Goal: Information Seeking & Learning: Learn about a topic

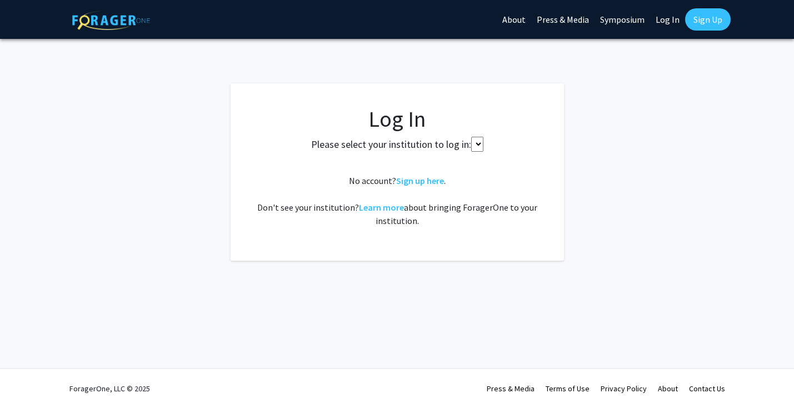
select select
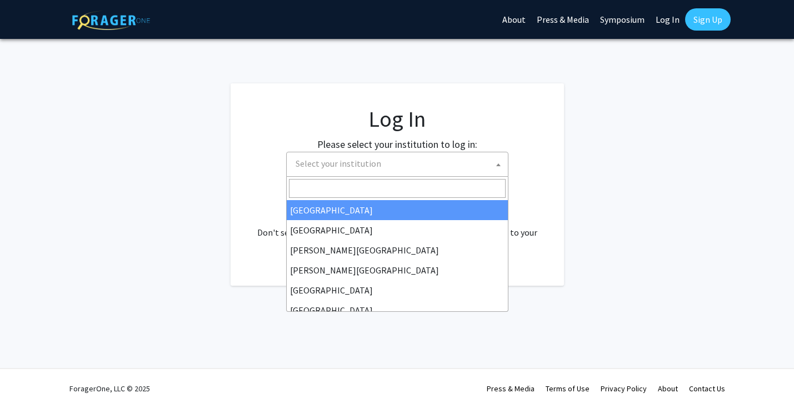
click at [344, 154] on span "Select your institution" at bounding box center [399, 163] width 217 height 23
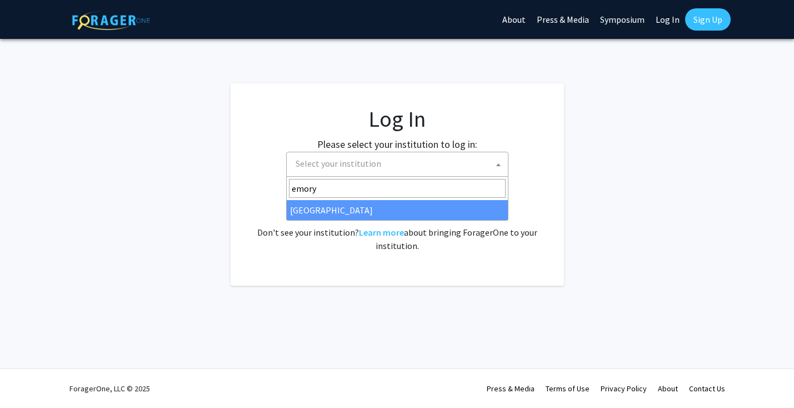
type input "emory"
select select "12"
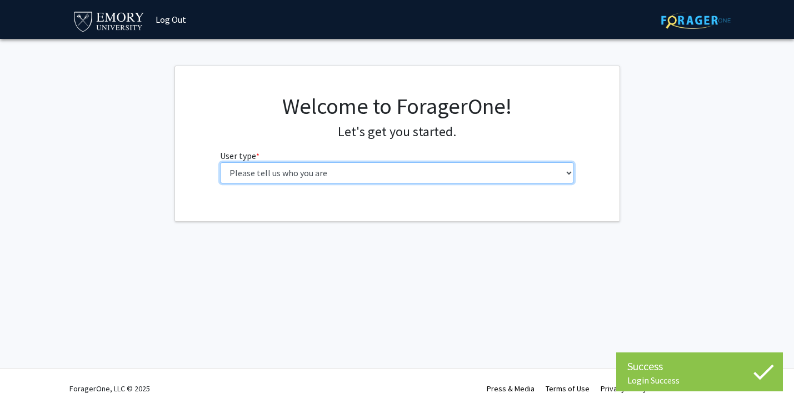
click at [247, 173] on select "Please tell us who you are Undergraduate Student Master's Student Doctoral Cand…" at bounding box center [397, 172] width 354 height 21
select select "1: undergrad"
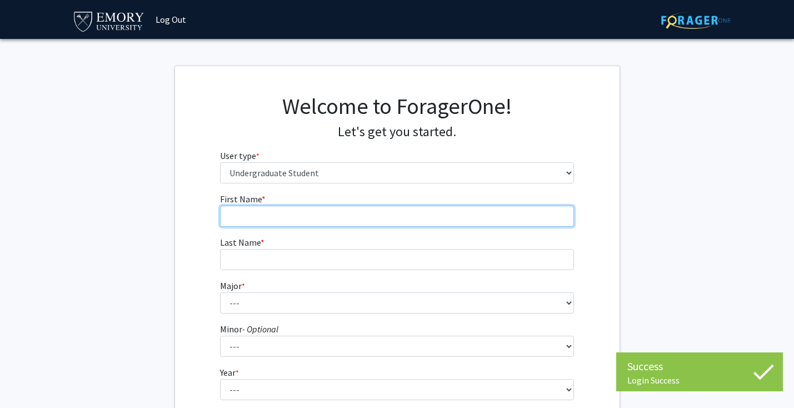
click at [239, 217] on input "First Name * required" at bounding box center [397, 216] width 354 height 21
type input "Zee"
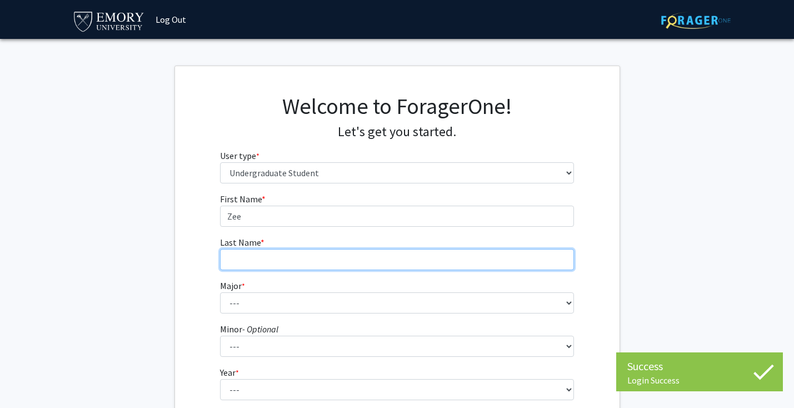
type input "Gilefsky"
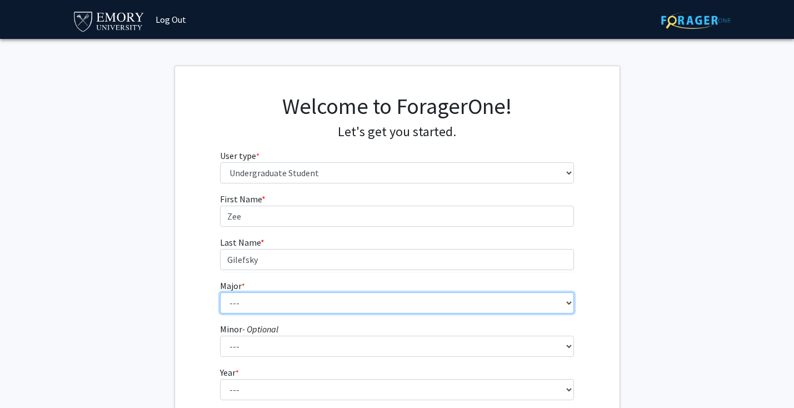
click at [242, 301] on select "--- Accounting African American Studies African Studies American Studies Analyt…" at bounding box center [397, 302] width 354 height 21
select select "7: 968"
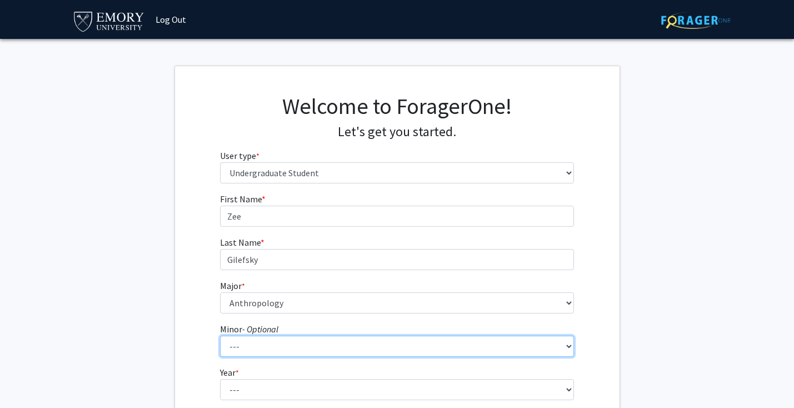
click at [254, 341] on select "--- African American Studies African Studies American Studies Ancient Mediterra…" at bounding box center [397, 346] width 354 height 21
select select "60: 787"
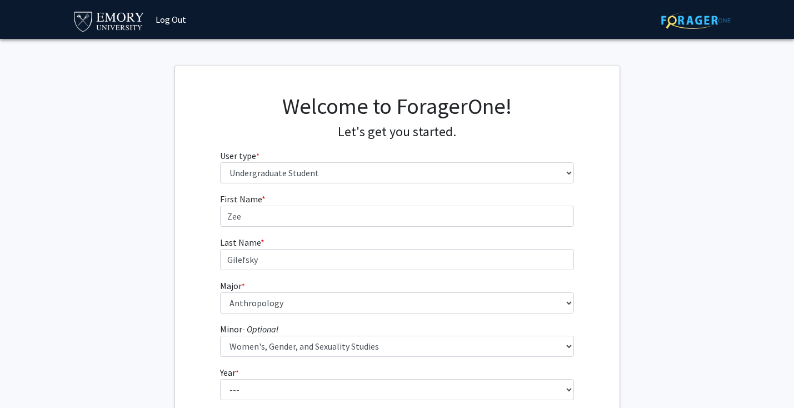
click at [178, 360] on div "First Name * required Zee Last Name * required Gilefsky Major * required --- Ac…" at bounding box center [397, 333] width 444 height 282
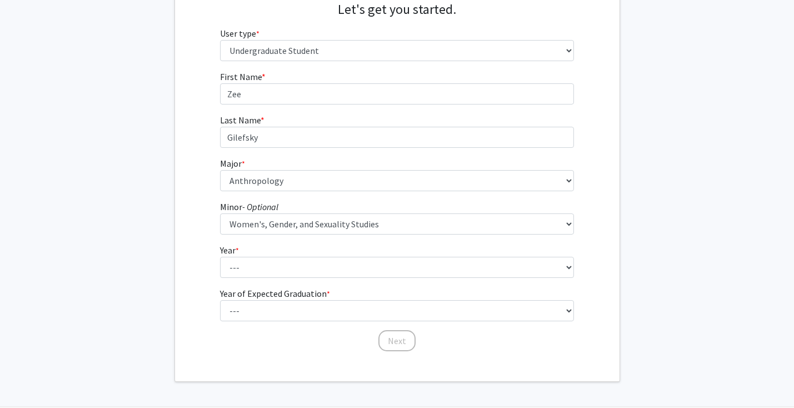
scroll to position [123, 0]
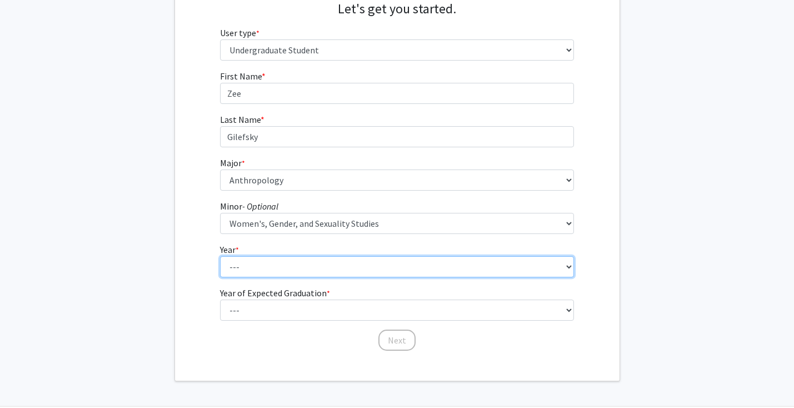
click at [253, 267] on select "--- First-year Sophomore Junior Senior Postbaccalaureate Certificate" at bounding box center [397, 266] width 354 height 21
select select "3: junior"
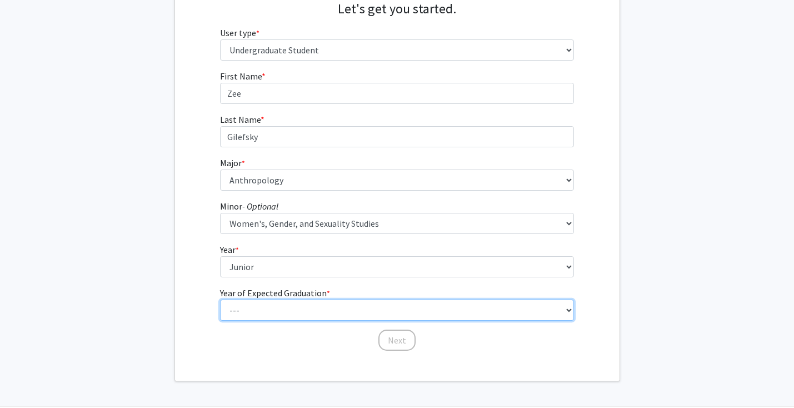
click at [259, 314] on select "--- 2025 2026 2027 2028 2029 2030 2031 2032 2033 2034" at bounding box center [397, 309] width 354 height 21
select select "2: 2026"
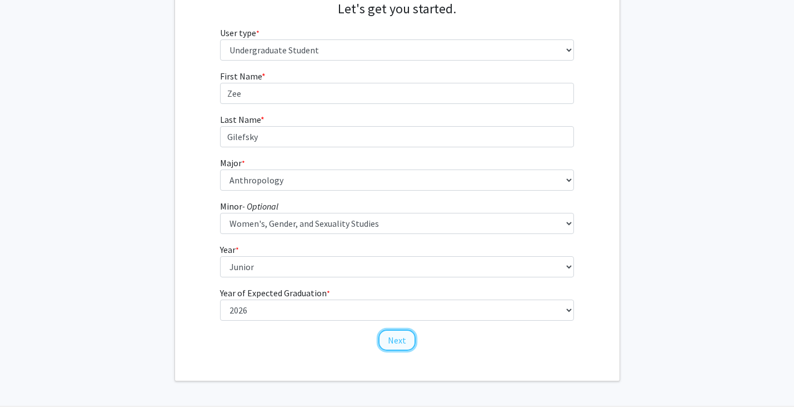
click at [397, 342] on button "Next" at bounding box center [396, 339] width 37 height 21
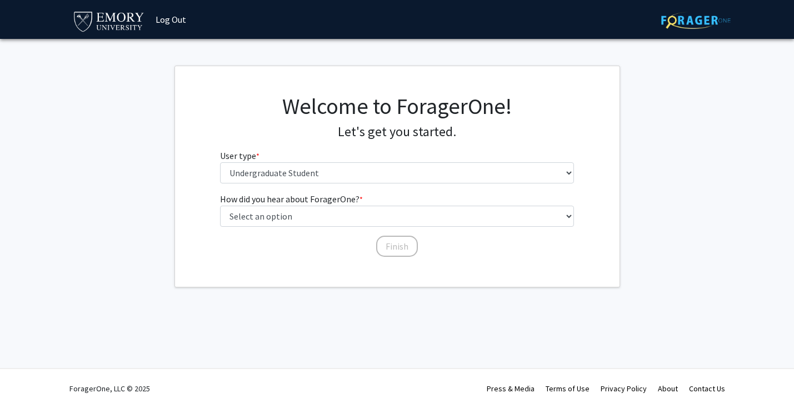
scroll to position [0, 0]
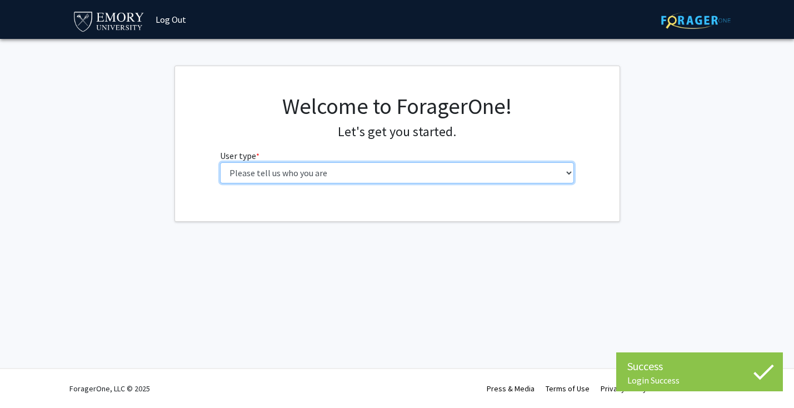
click at [251, 176] on select "Please tell us who you are Undergraduate Student Master's Student Doctoral Cand…" at bounding box center [397, 172] width 354 height 21
select select "1: undergrad"
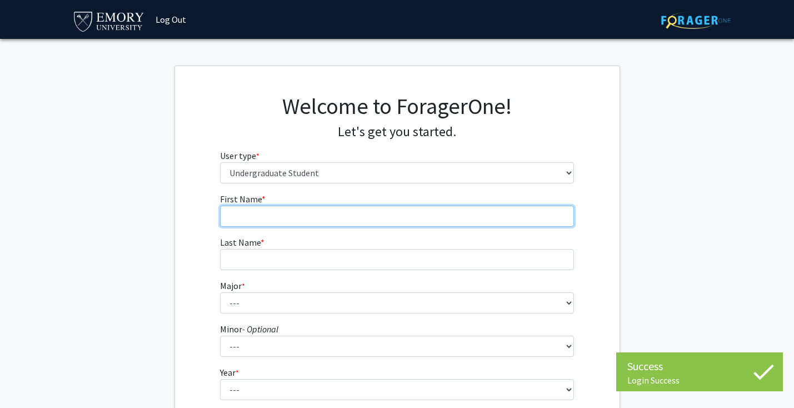
click at [287, 219] on input "First Name * required" at bounding box center [397, 216] width 354 height 21
type input "Zee"
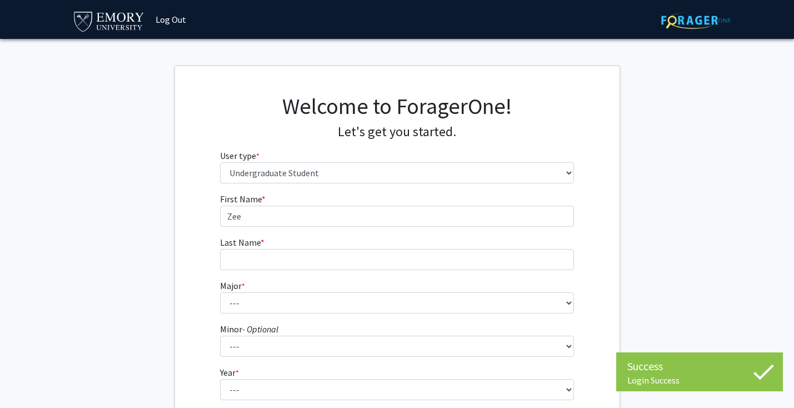
type input "Gilefsky"
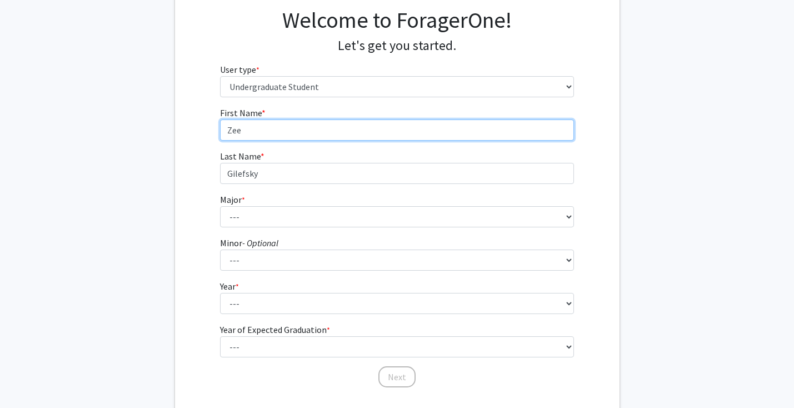
scroll to position [107, 0]
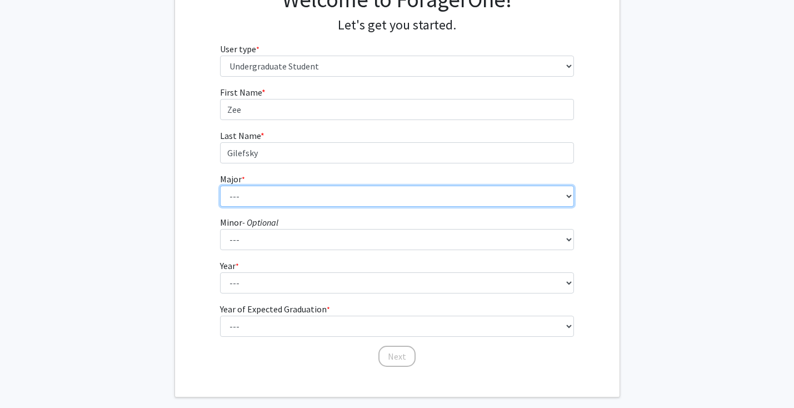
click at [229, 195] on select "--- Accounting African American Studies African Studies American Studies Analyt…" at bounding box center [397, 196] width 354 height 21
select select "7: 968"
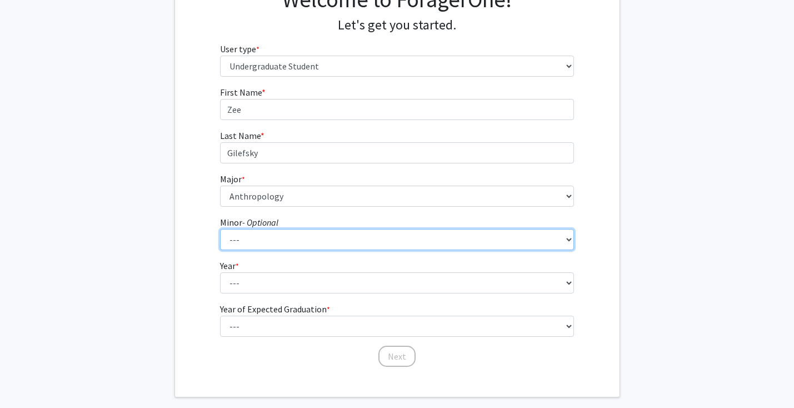
click at [247, 249] on select "--- African American Studies African Studies American Studies Ancient Mediterra…" at bounding box center [397, 239] width 354 height 21
select select "60: 787"
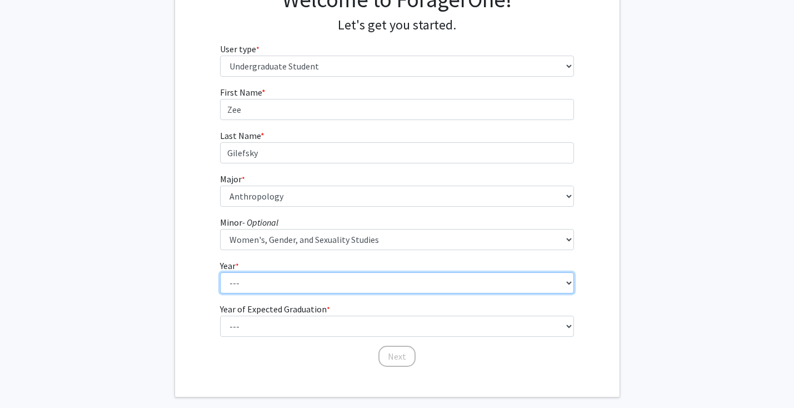
click at [255, 278] on select "--- First-year Sophomore Junior Senior Postbaccalaureate Certificate" at bounding box center [397, 282] width 354 height 21
select select "3: junior"
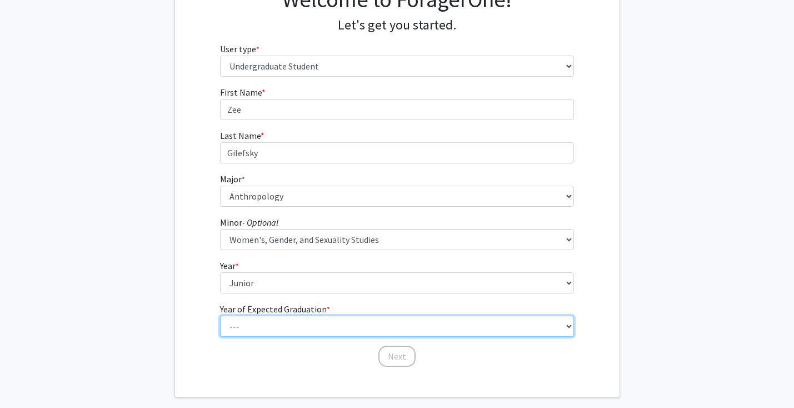
click at [260, 317] on select "--- 2025 2026 2027 2028 2029 2030 2031 2032 2033 2034" at bounding box center [397, 326] width 354 height 21
select select "3: 2027"
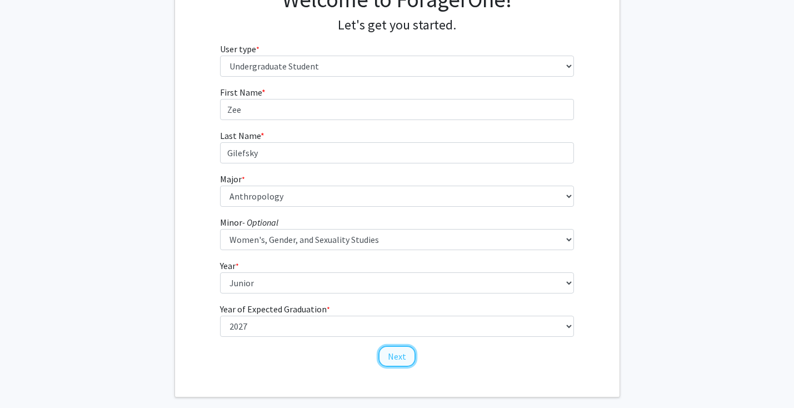
click at [397, 363] on button "Next" at bounding box center [396, 356] width 37 height 21
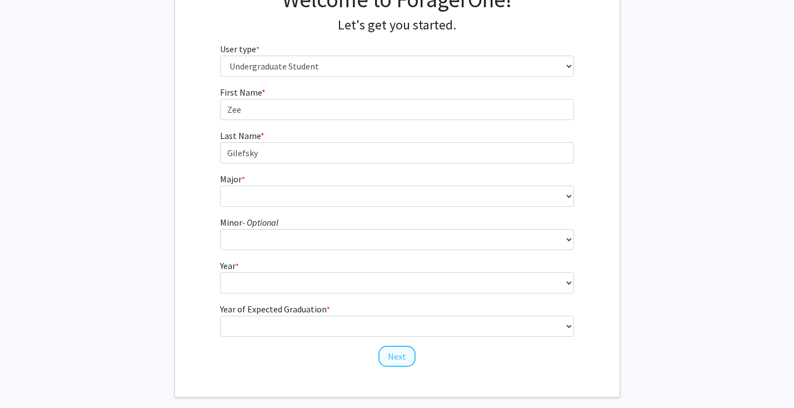
scroll to position [0, 0]
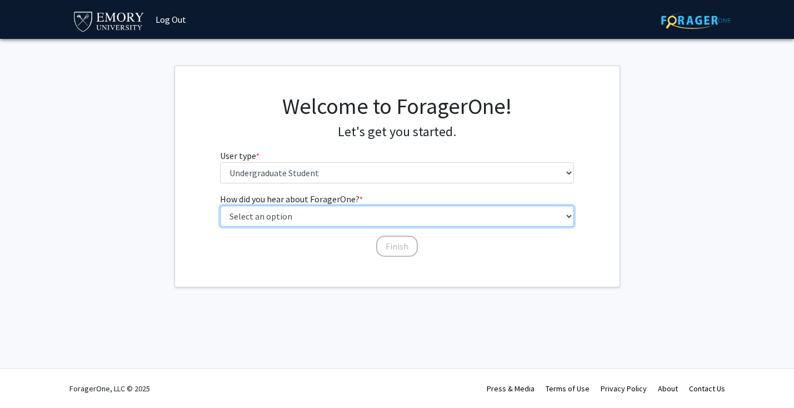
click at [267, 208] on select "Select an option Peer/student recommendation Faculty/staff recommendation Unive…" at bounding box center [397, 216] width 354 height 21
select select "2: faculty_recommendation"
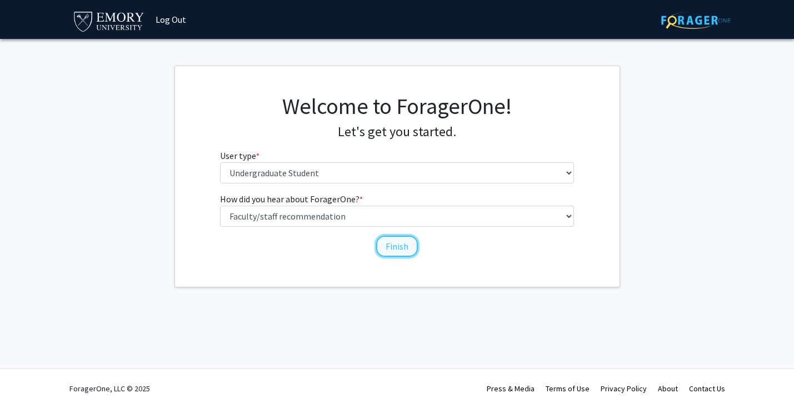
click at [397, 240] on button "Finish" at bounding box center [397, 246] width 42 height 21
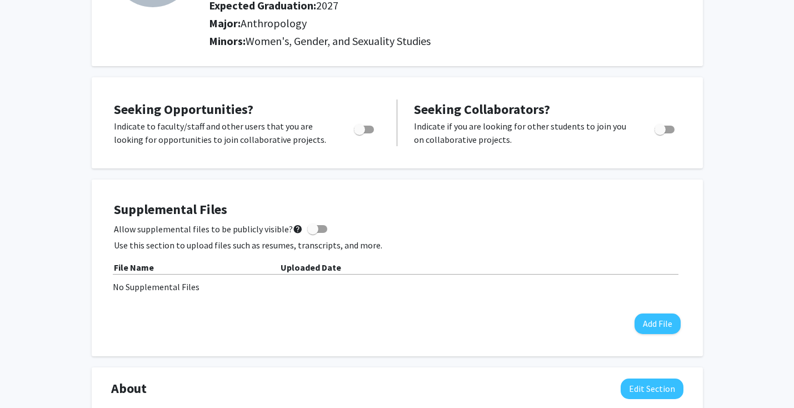
scroll to position [147, 0]
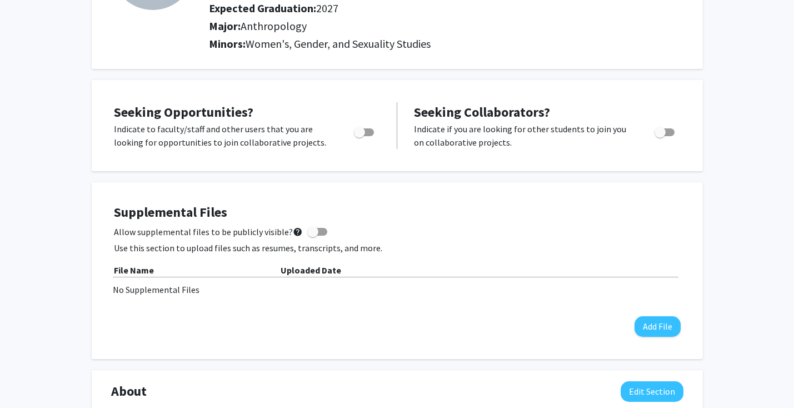
click at [371, 128] on label "Toggle" at bounding box center [361, 132] width 24 height 13
click at [359, 136] on input "Are you actively seeking opportunities?" at bounding box center [359, 136] width 1 height 1
checkbox input "true"
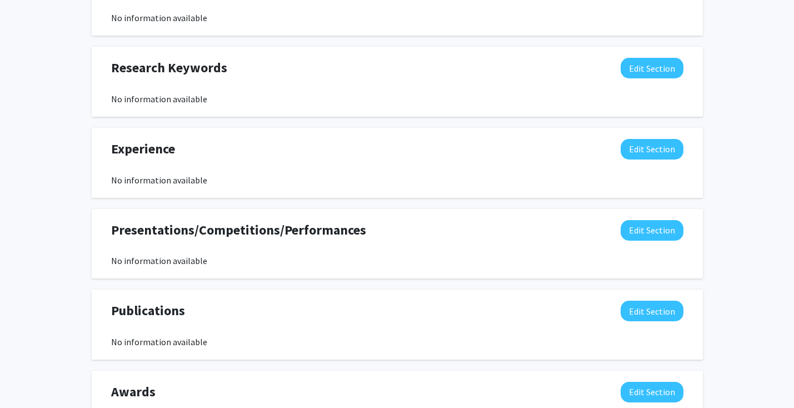
scroll to position [0, 0]
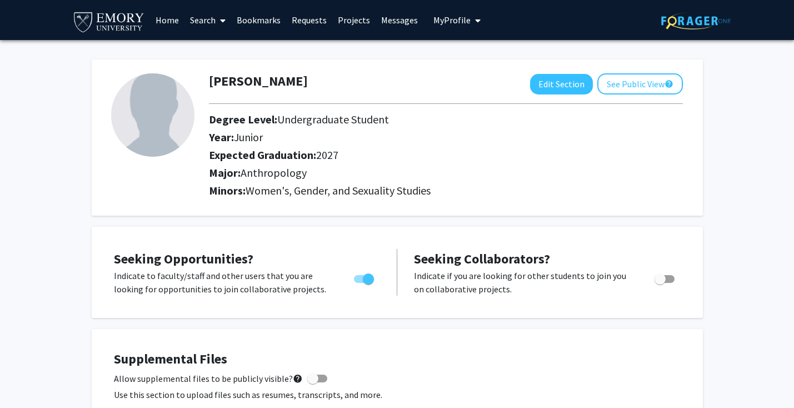
click at [204, 19] on link "Search" at bounding box center [207, 20] width 47 height 39
click at [219, 72] on span "Students" at bounding box center [218, 73] width 68 height 22
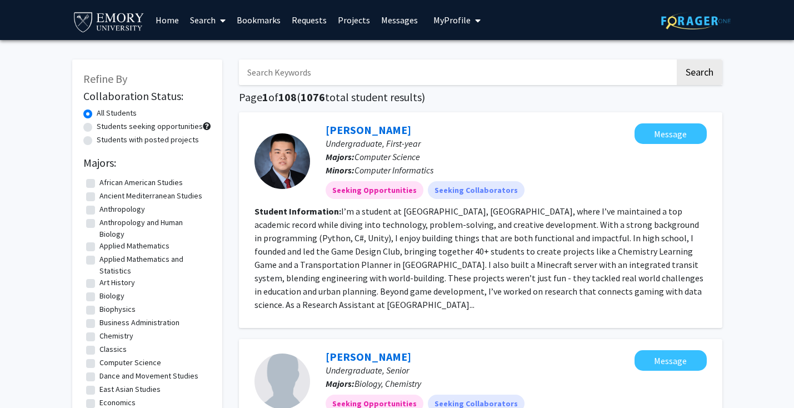
click at [210, 22] on link "Search" at bounding box center [207, 20] width 47 height 39
click at [215, 44] on span "Faculty/Staff" at bounding box center [225, 51] width 82 height 22
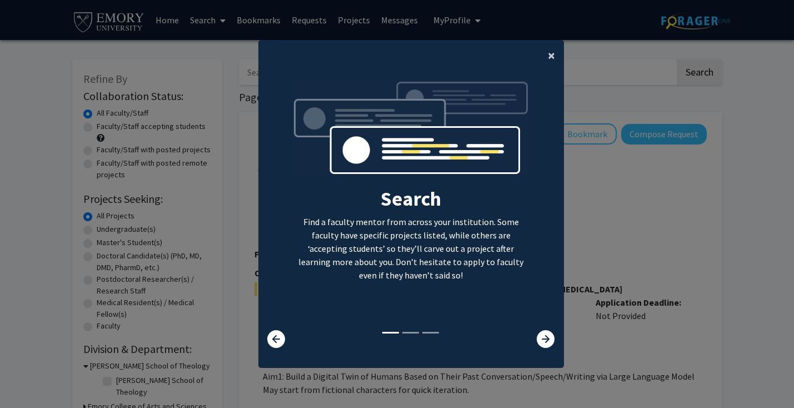
click at [544, 55] on button "×" at bounding box center [551, 55] width 25 height 31
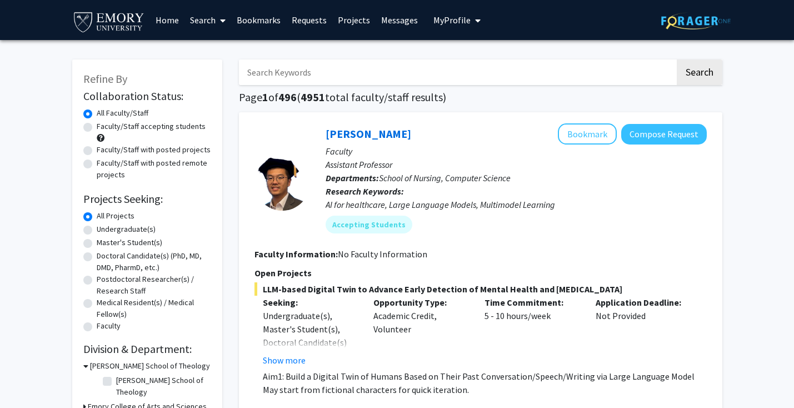
click at [97, 127] on label "Faculty/Staff accepting students" at bounding box center [151, 127] width 109 height 12
click at [97, 127] on input "Faculty/Staff accepting students" at bounding box center [100, 124] width 7 height 7
radio input "true"
click at [97, 231] on label "Undergraduate(s)" at bounding box center [126, 229] width 59 height 12
click at [97, 231] on input "Undergraduate(s)" at bounding box center [100, 226] width 7 height 7
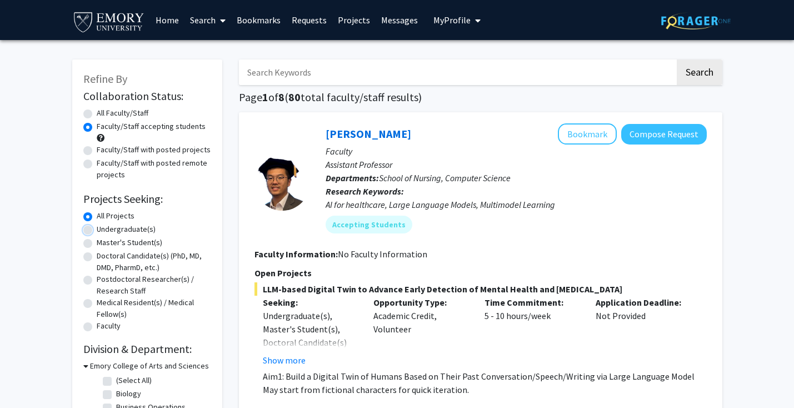
radio input "true"
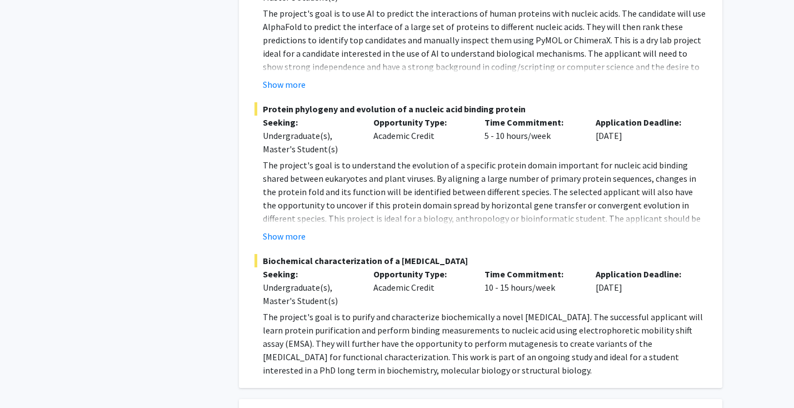
scroll to position [927, 0]
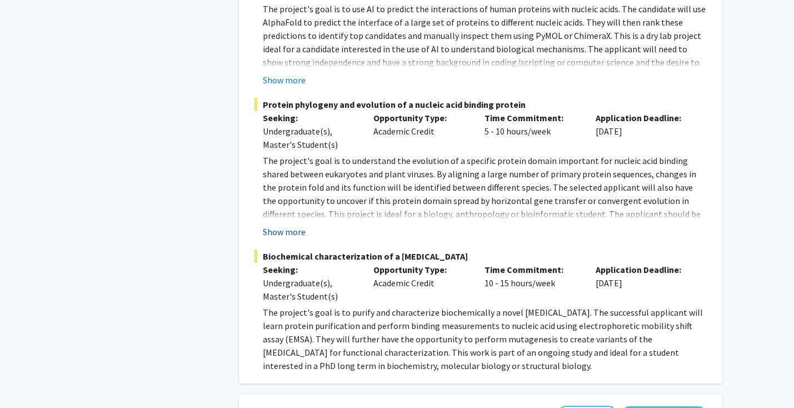
click at [284, 225] on button "Show more" at bounding box center [284, 231] width 43 height 13
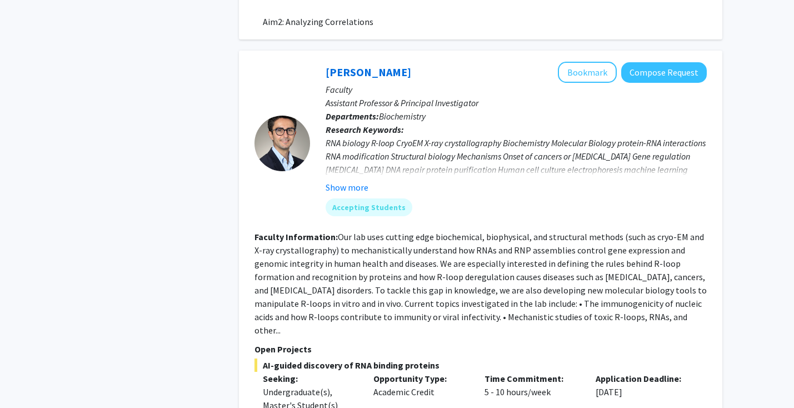
scroll to position [439, 0]
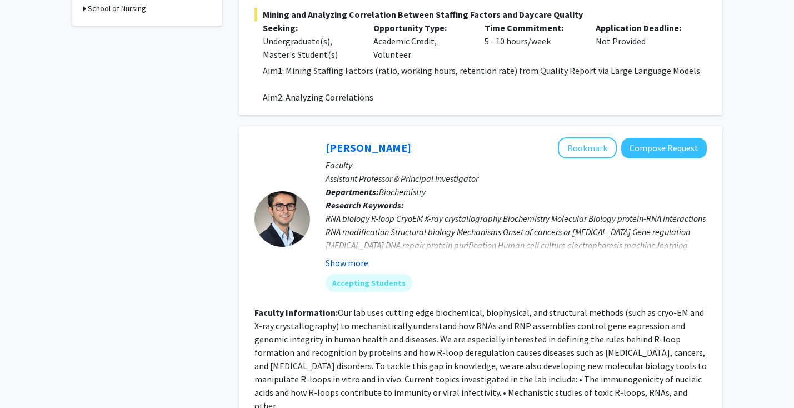
click at [347, 259] on button "Show more" at bounding box center [347, 262] width 43 height 13
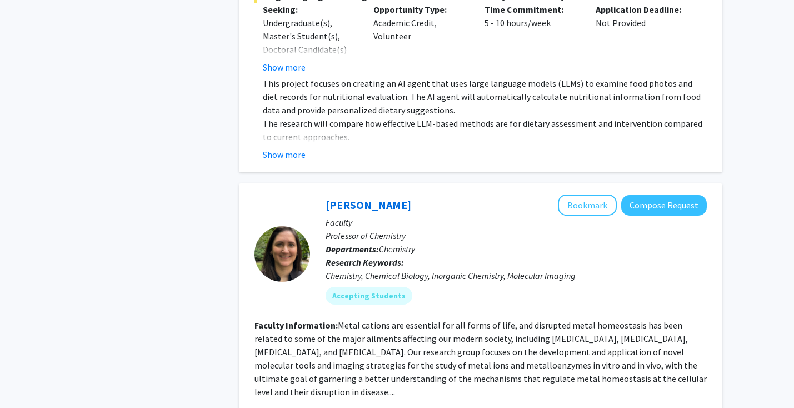
scroll to position [1863, 0]
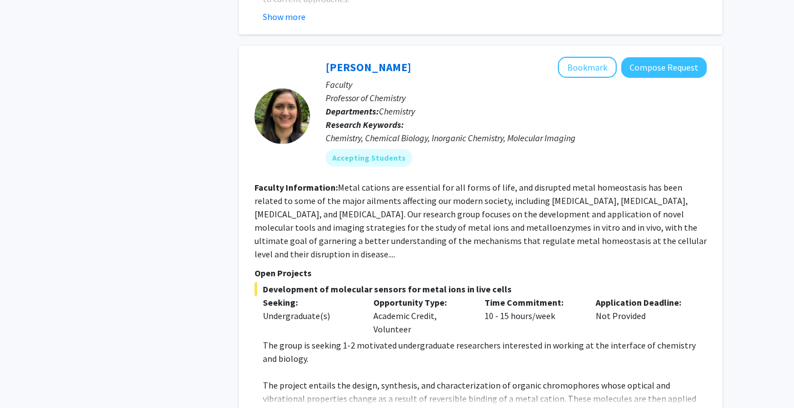
click at [274, 407] on button "Show more" at bounding box center [284, 415] width 43 height 13
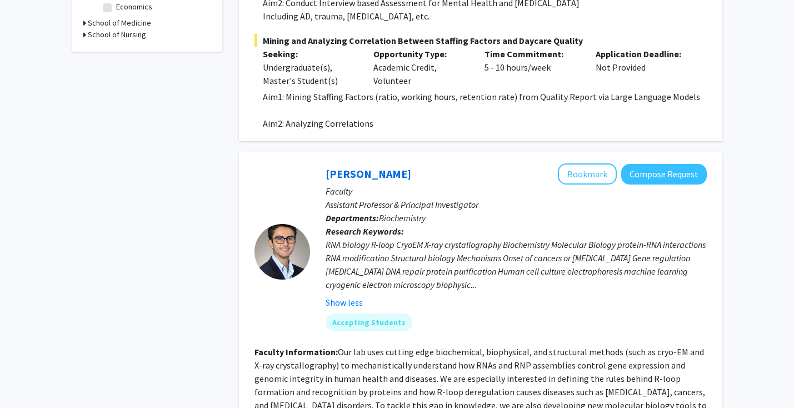
scroll to position [417, 0]
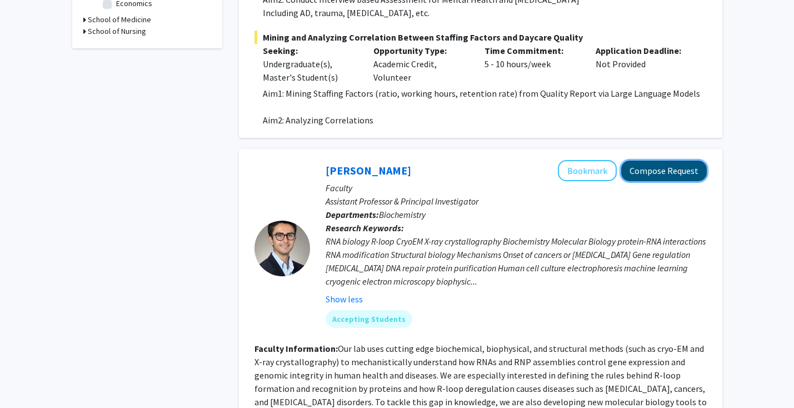
click at [662, 173] on button "Compose Request" at bounding box center [664, 171] width 86 height 21
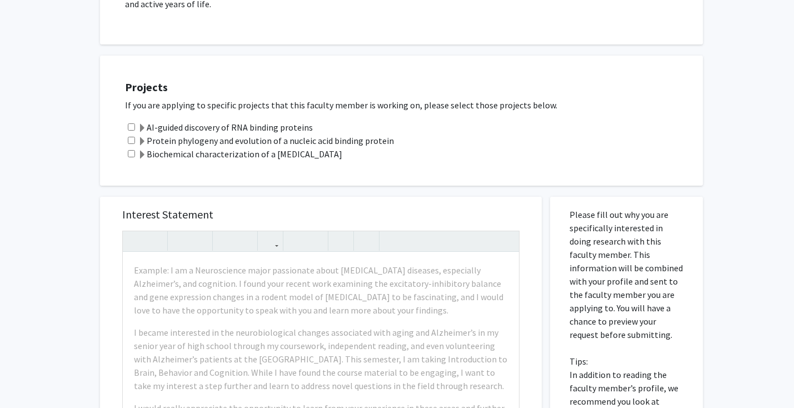
scroll to position [843, 0]
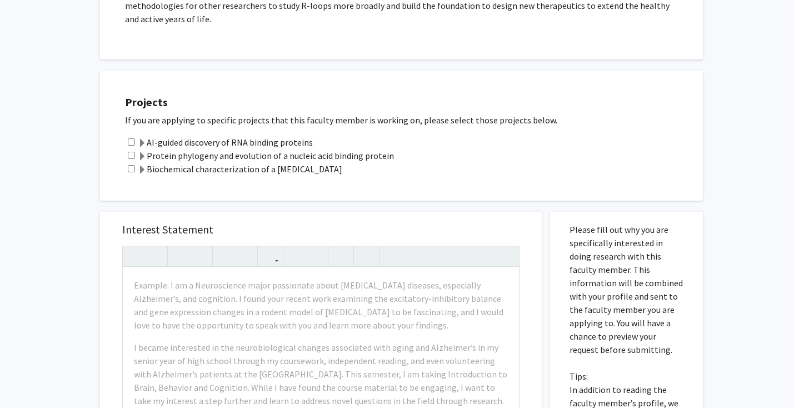
click at [147, 152] on label "Protein phylogeny and evolution of a nucleic acid binding protein" at bounding box center [266, 155] width 256 height 13
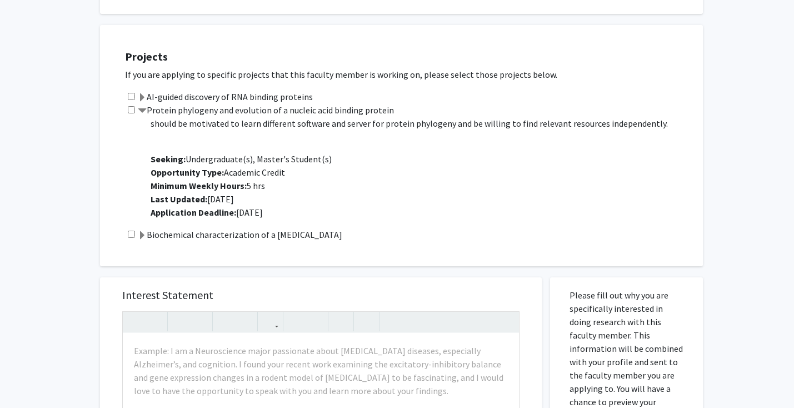
scroll to position [843, 0]
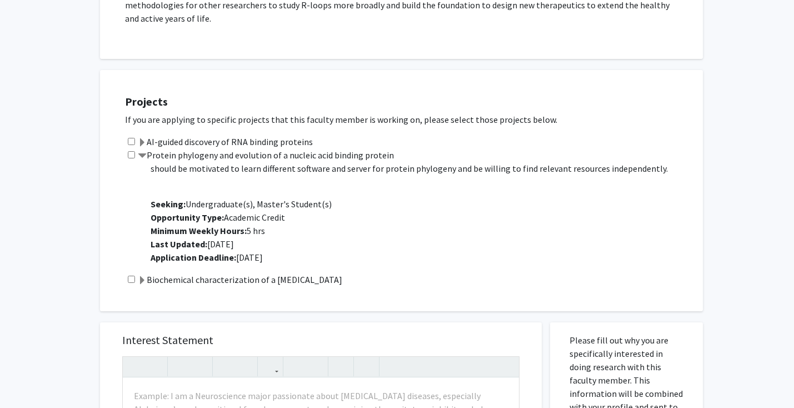
click at [128, 279] on input "checkbox" at bounding box center [131, 279] width 7 height 7
click at [191, 278] on label "Biochemical characterization of a [MEDICAL_DATA]" at bounding box center [240, 279] width 204 height 13
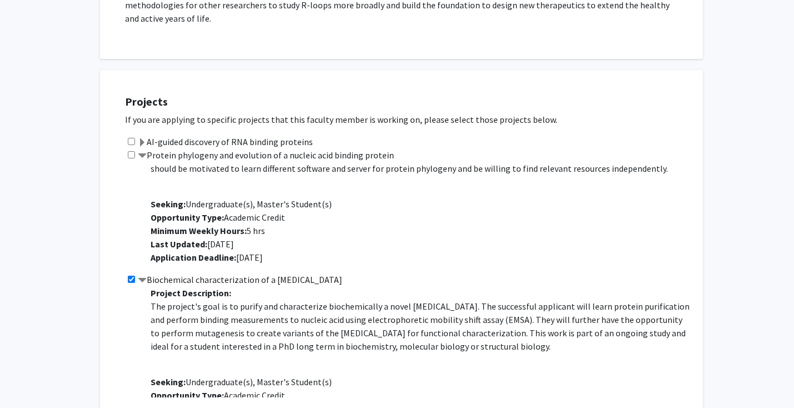
scroll to position [53, 0]
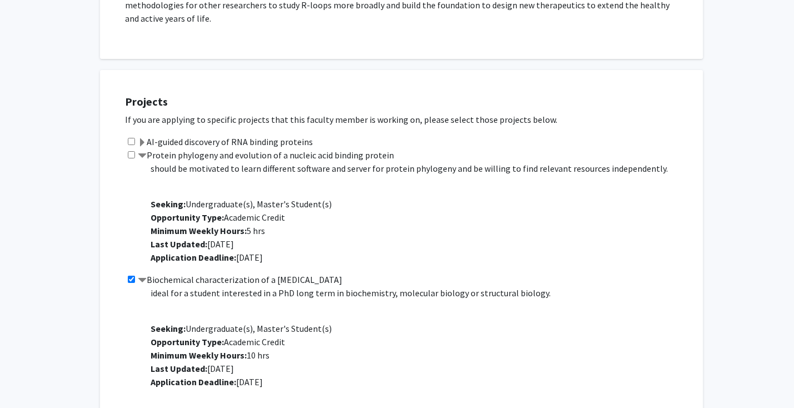
click at [134, 276] on input "checkbox" at bounding box center [131, 279] width 7 height 7
checkbox input "false"
click at [131, 153] on input "checkbox" at bounding box center [131, 154] width 7 height 7
checkbox input "true"
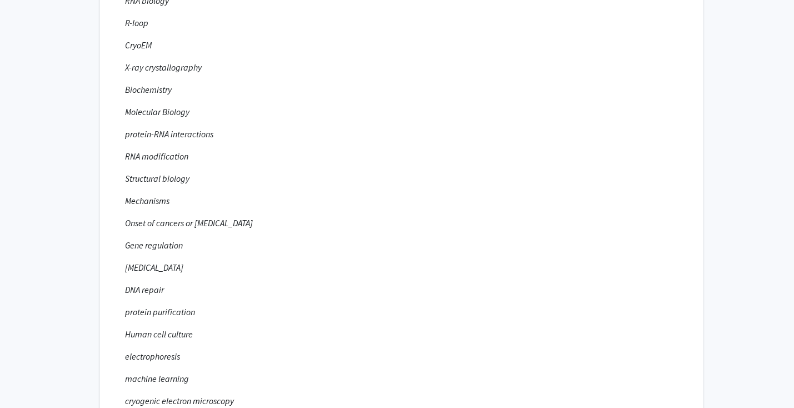
scroll to position [0, 0]
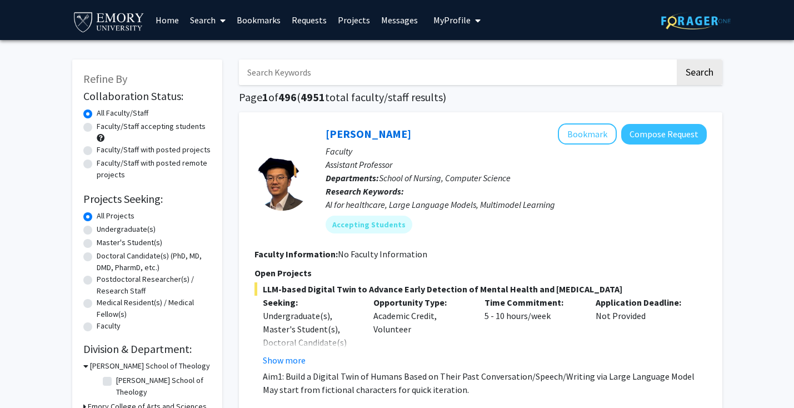
click at [334, 66] on input "Search Keywords" at bounding box center [457, 72] width 436 height 26
type input "gender"
click at [677, 59] on button "Search" at bounding box center [700, 72] width 46 height 26
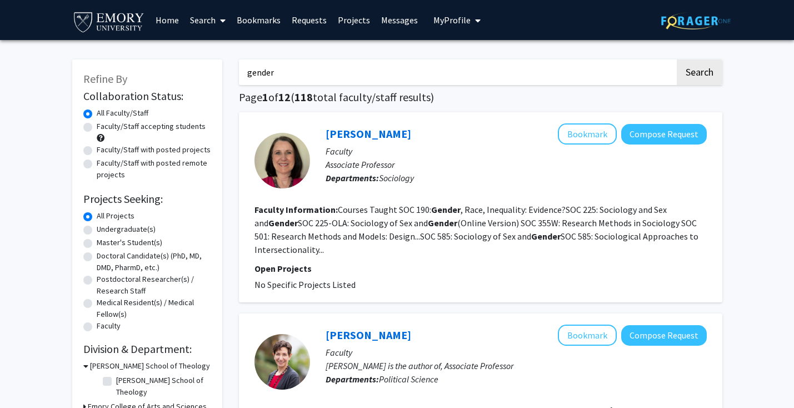
click at [153, 151] on label "Faculty/Staff with posted projects" at bounding box center [154, 150] width 114 height 12
click at [104, 151] on input "Faculty/Staff with posted projects" at bounding box center [100, 147] width 7 height 7
radio input "true"
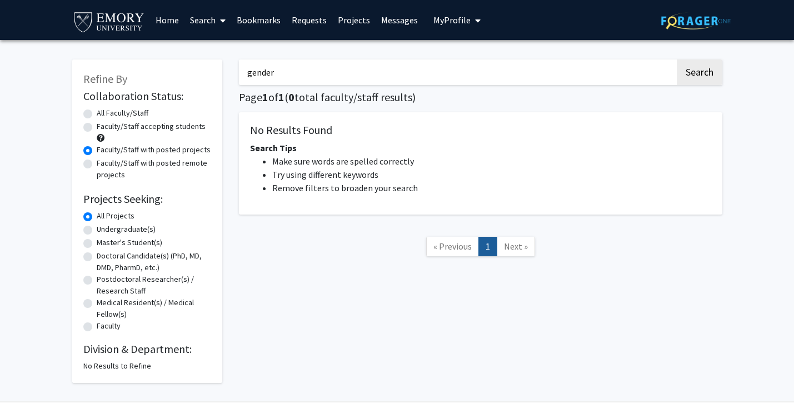
click at [319, 74] on input "gender" at bounding box center [457, 72] width 436 height 26
click at [677, 59] on button "Search" at bounding box center [700, 72] width 46 height 26
radio input "true"
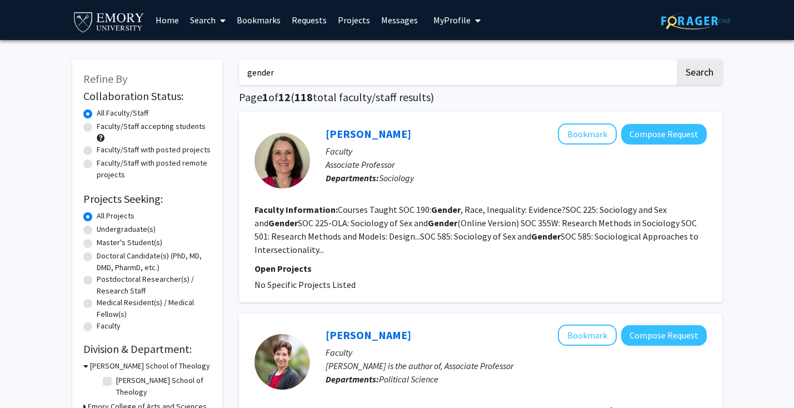
drag, startPoint x: 281, startPoint y: 71, endPoint x: 238, endPoint y: 71, distance: 42.8
click at [239, 71] on input "gender" at bounding box center [457, 72] width 436 height 26
type input "[DEMOGRAPHIC_DATA]"
click at [677, 59] on button "Search" at bounding box center [700, 72] width 46 height 26
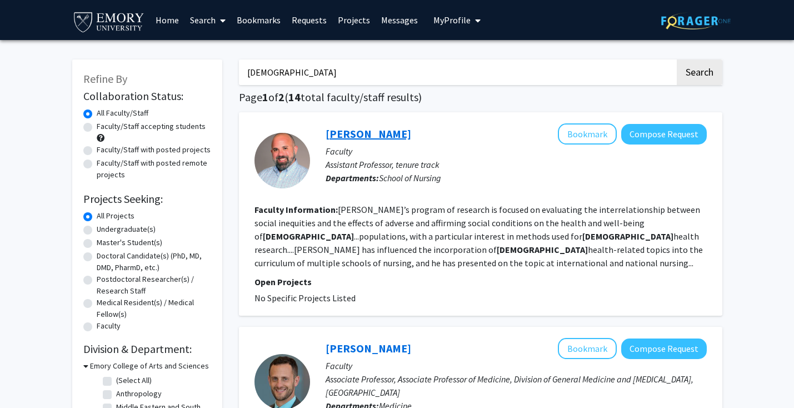
click at [341, 129] on link "[PERSON_NAME]" at bounding box center [369, 134] width 86 height 14
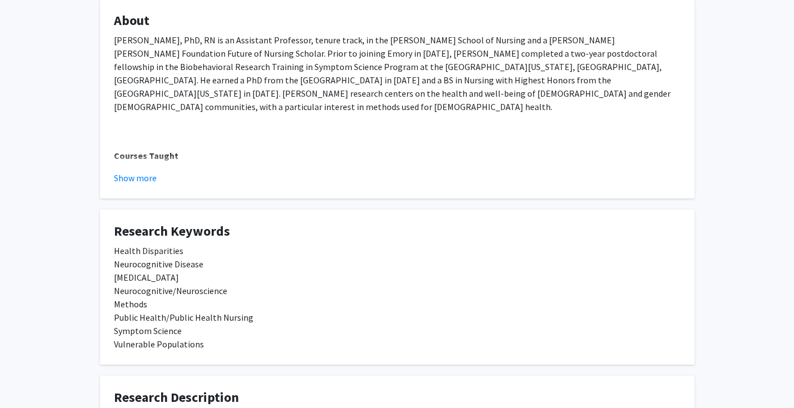
scroll to position [189, 0]
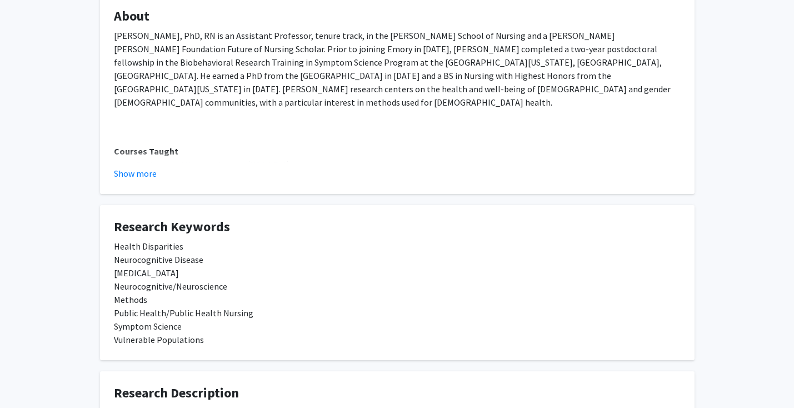
click at [137, 165] on fg-read-more "[PERSON_NAME], PhD, RN is an Assistant Professor, tenure track, in the [PERSON_…" at bounding box center [397, 104] width 567 height 151
click at [142, 171] on button "Show more" at bounding box center [135, 173] width 43 height 13
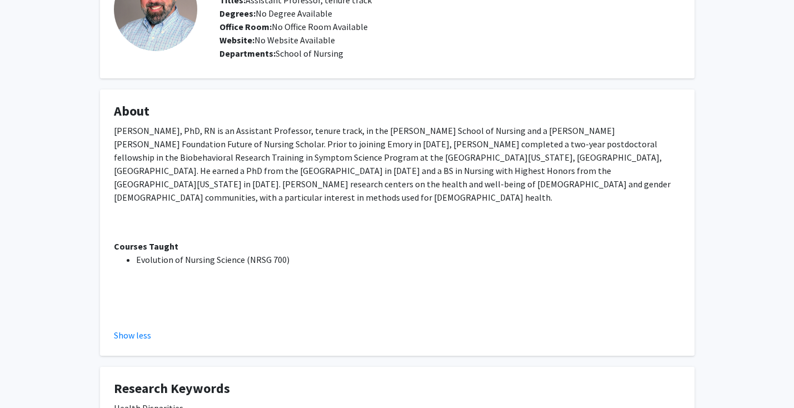
scroll to position [0, 0]
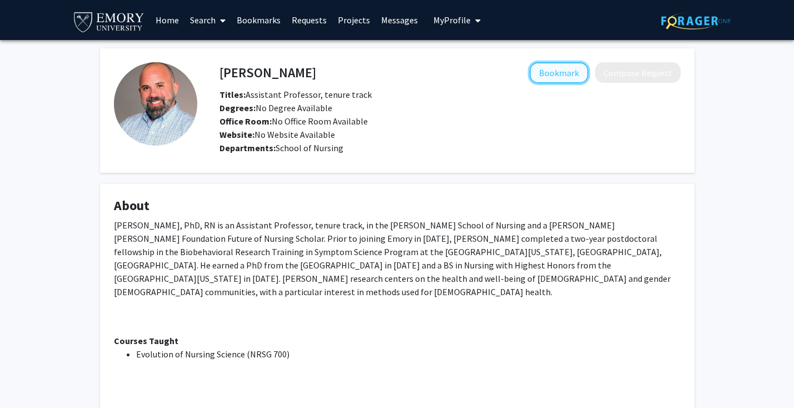
click at [552, 62] on button "Bookmark" at bounding box center [558, 72] width 59 height 21
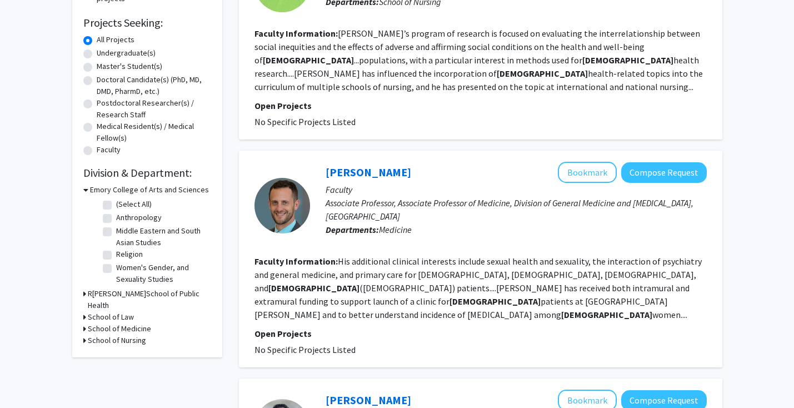
scroll to position [216, 0]
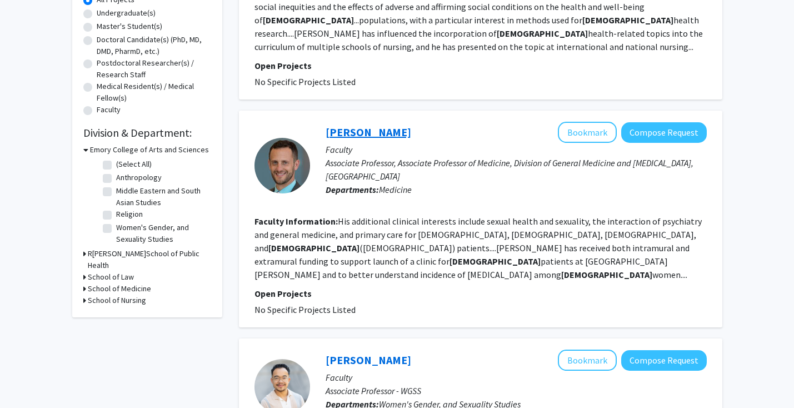
click at [347, 133] on link "[PERSON_NAME]" at bounding box center [369, 132] width 86 height 14
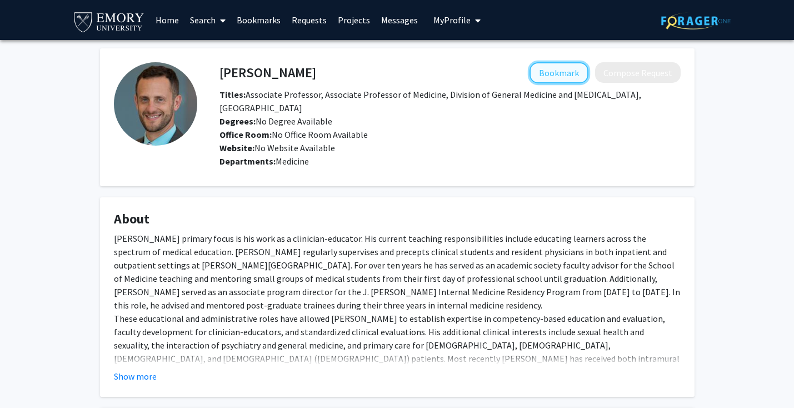
click at [550, 72] on button "Bookmark" at bounding box center [558, 72] width 59 height 21
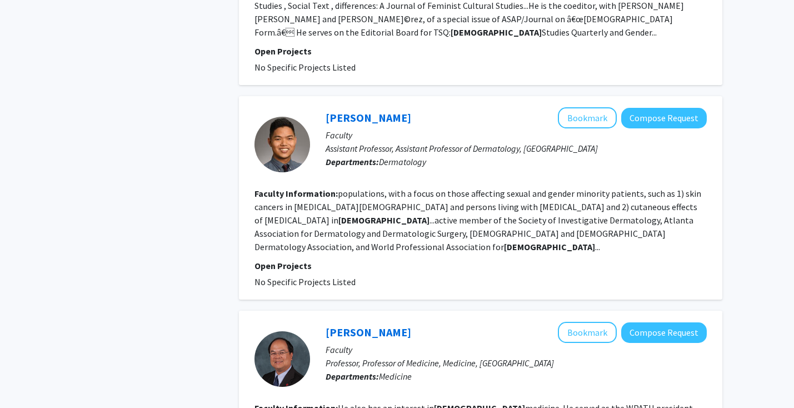
scroll to position [698, 0]
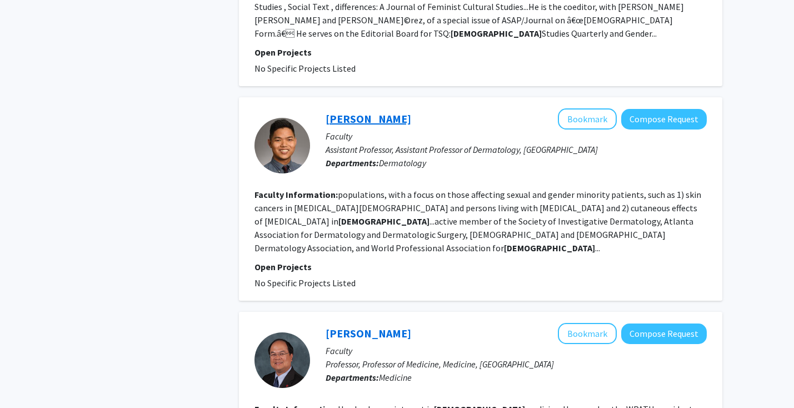
click at [366, 112] on link "[PERSON_NAME]" at bounding box center [369, 119] width 86 height 14
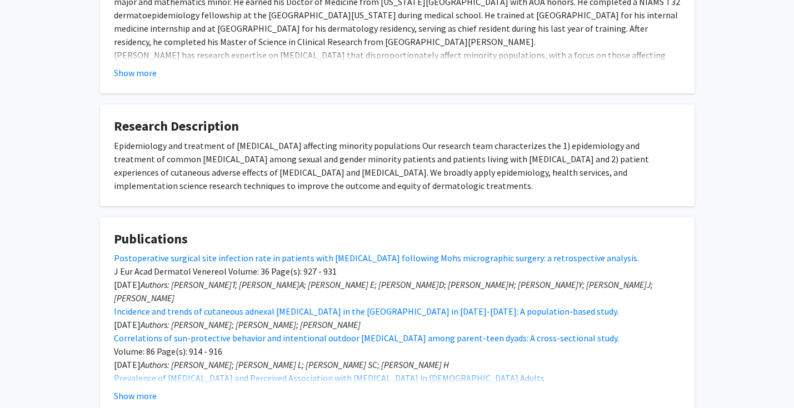
scroll to position [324, 0]
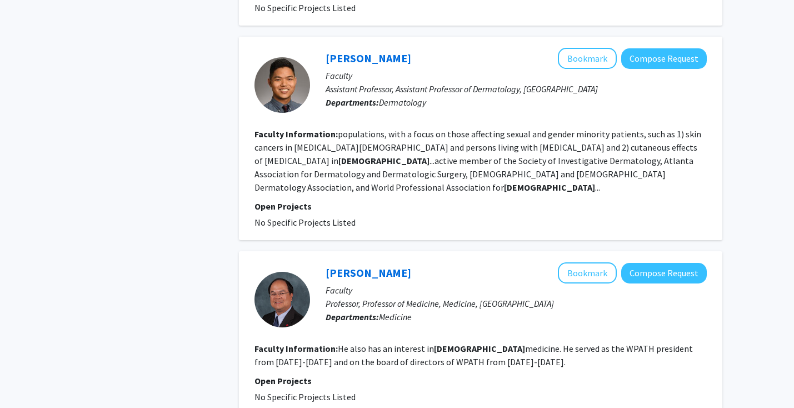
scroll to position [757, 0]
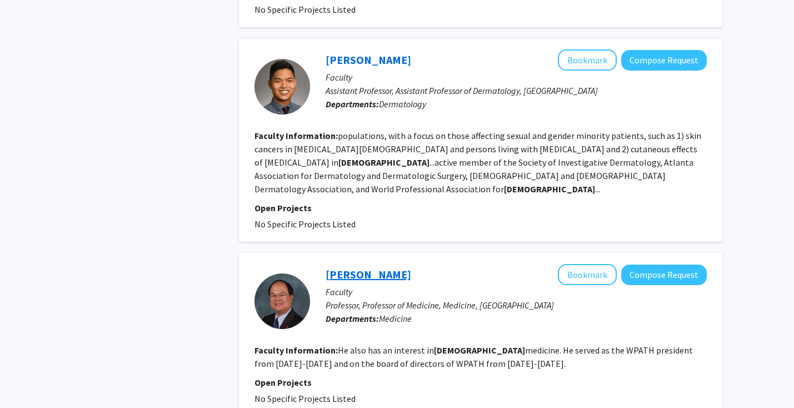
click at [344, 267] on link "[PERSON_NAME]" at bounding box center [369, 274] width 86 height 14
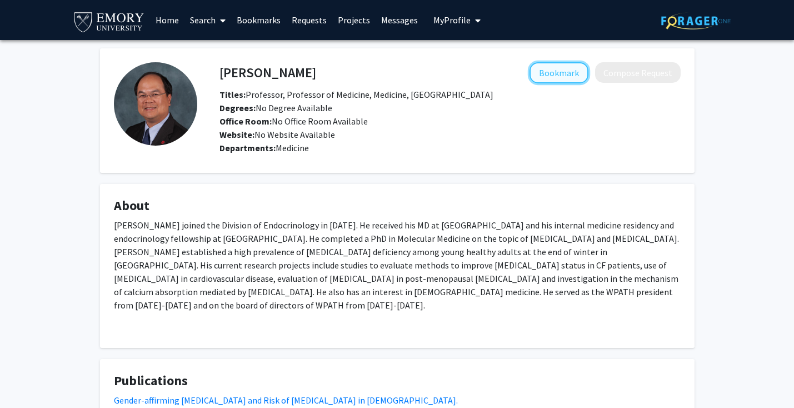
click at [552, 69] on button "Bookmark" at bounding box center [558, 72] width 59 height 21
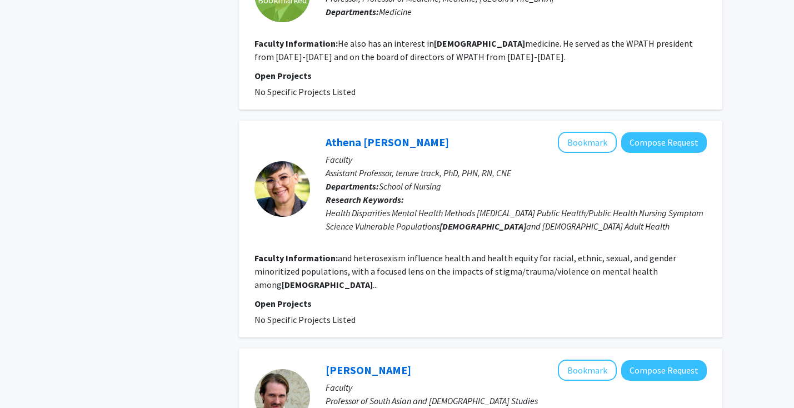
scroll to position [1064, 0]
click at [369, 134] on link "Athena [PERSON_NAME]" at bounding box center [387, 141] width 123 height 14
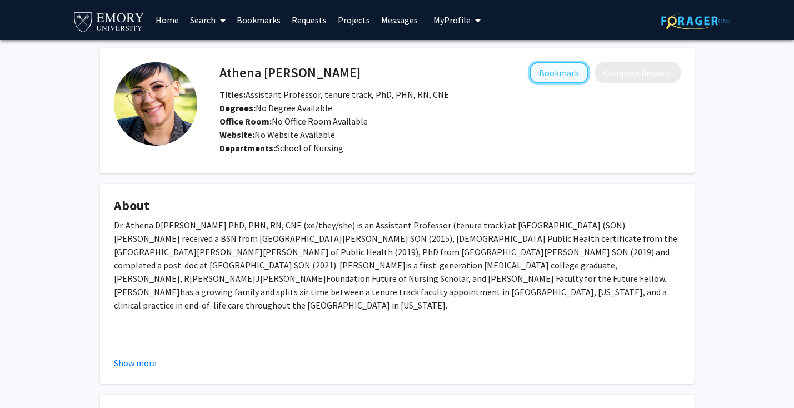
click at [558, 77] on button "Bookmark" at bounding box center [558, 72] width 59 height 21
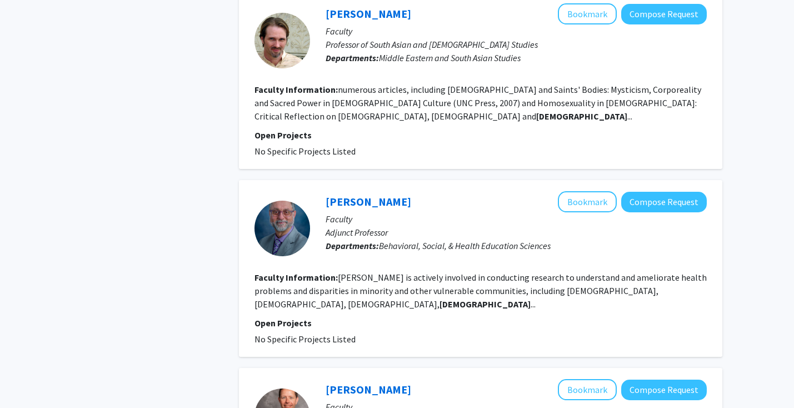
scroll to position [1444, 0]
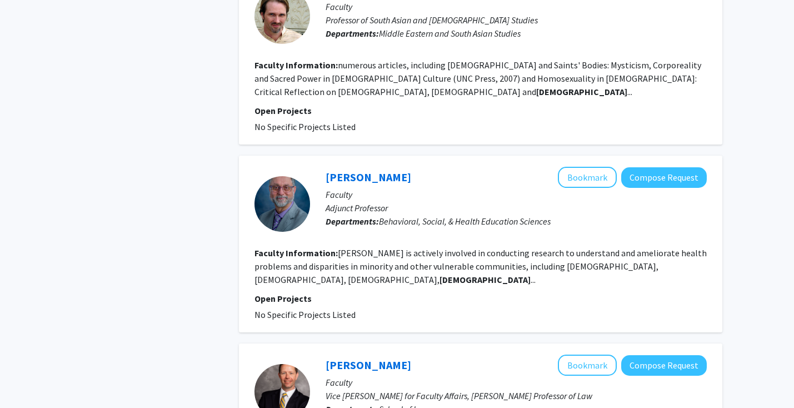
click at [278, 176] on div at bounding box center [282, 204] width 56 height 56
click at [337, 170] on link "[PERSON_NAME]" at bounding box center [369, 177] width 86 height 14
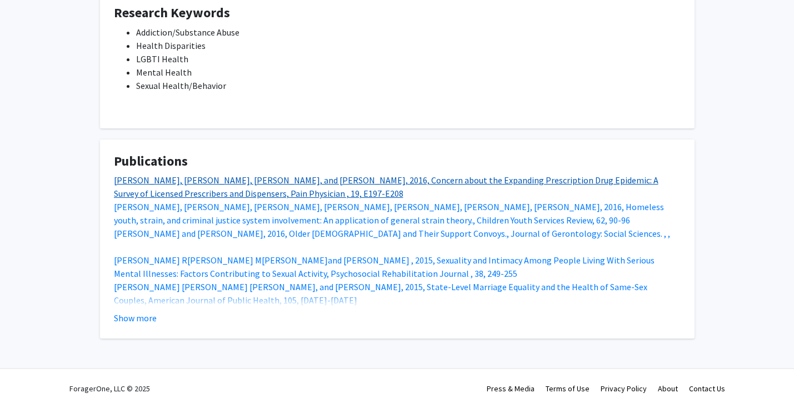
scroll to position [403, 0]
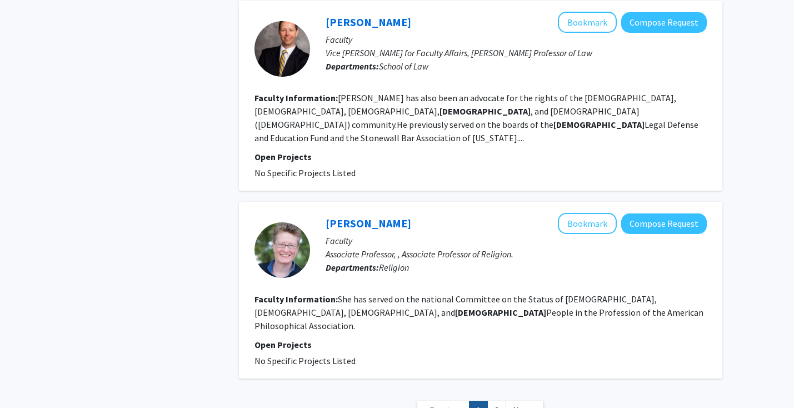
scroll to position [1784, 0]
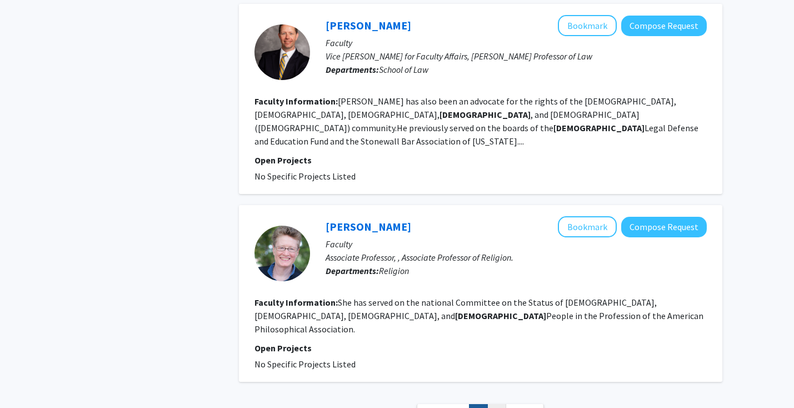
click at [494, 404] on link "2" at bounding box center [496, 413] width 19 height 19
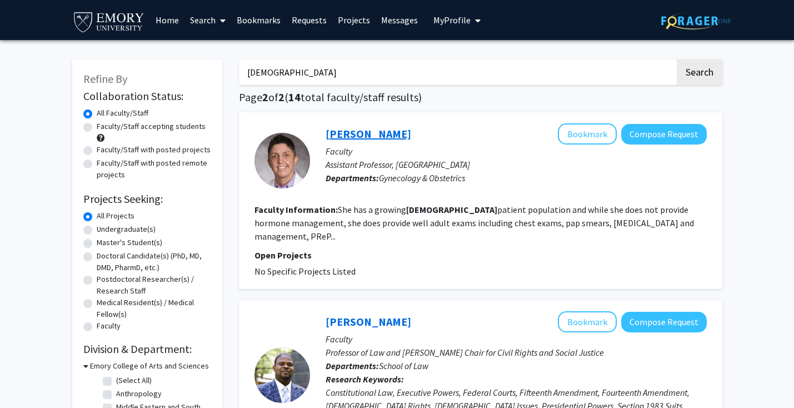
click at [346, 136] on link "[PERSON_NAME]" at bounding box center [369, 134] width 86 height 14
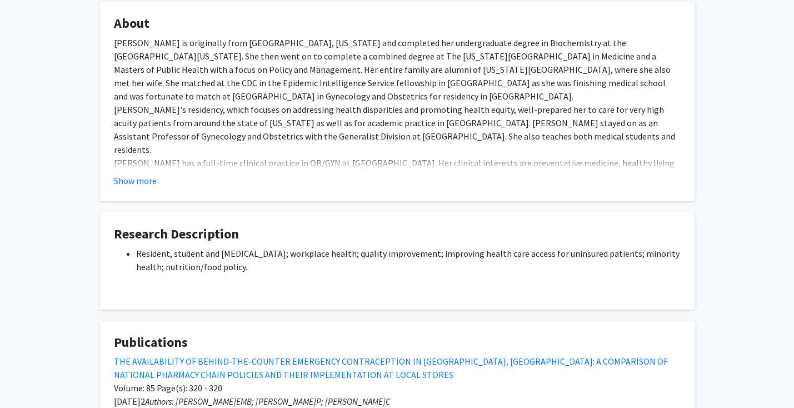
scroll to position [146, 0]
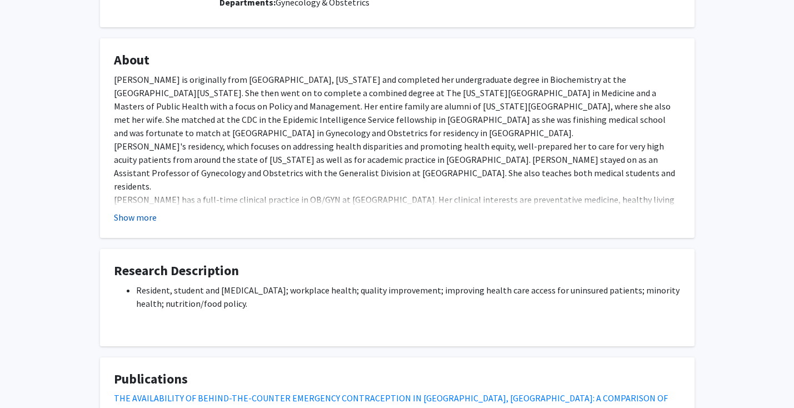
click at [141, 221] on button "Show more" at bounding box center [135, 217] width 43 height 13
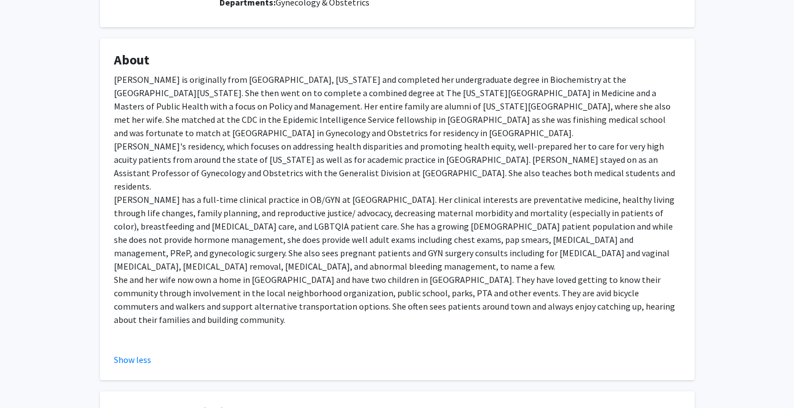
scroll to position [0, 0]
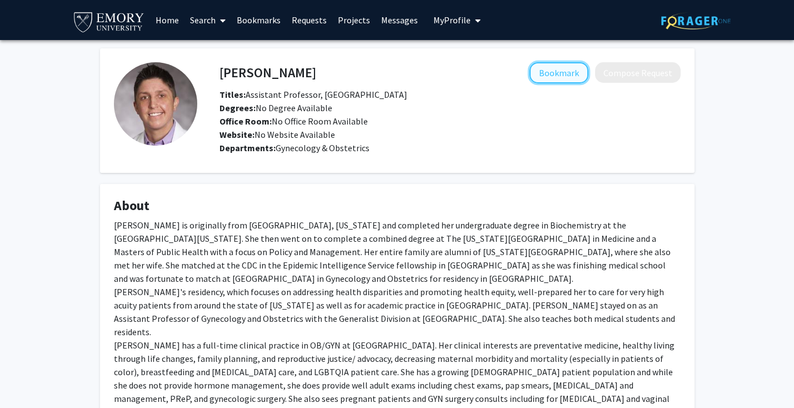
click at [560, 67] on button "Bookmark" at bounding box center [558, 72] width 59 height 21
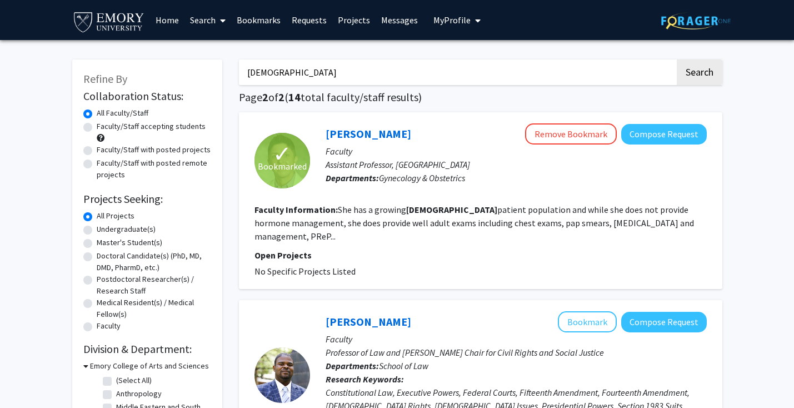
click at [306, 69] on input "[DEMOGRAPHIC_DATA]" at bounding box center [457, 72] width 436 height 26
click at [677, 59] on button "Search" at bounding box center [700, 72] width 46 height 26
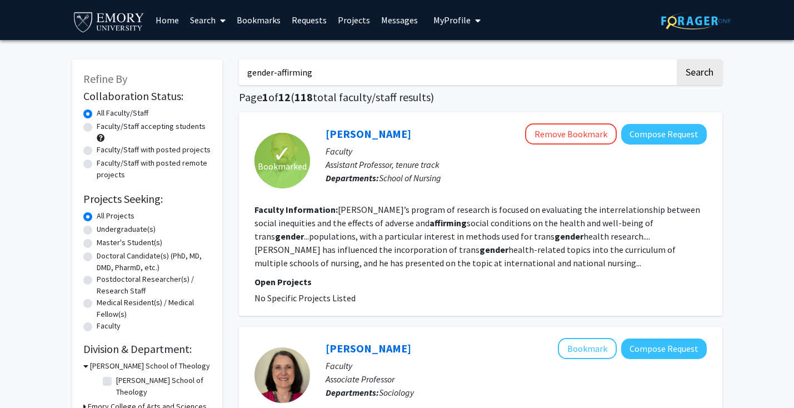
click at [331, 79] on input "gender-affirming" at bounding box center [457, 72] width 436 height 26
type input "affirming"
click at [677, 59] on button "Search" at bounding box center [700, 72] width 46 height 26
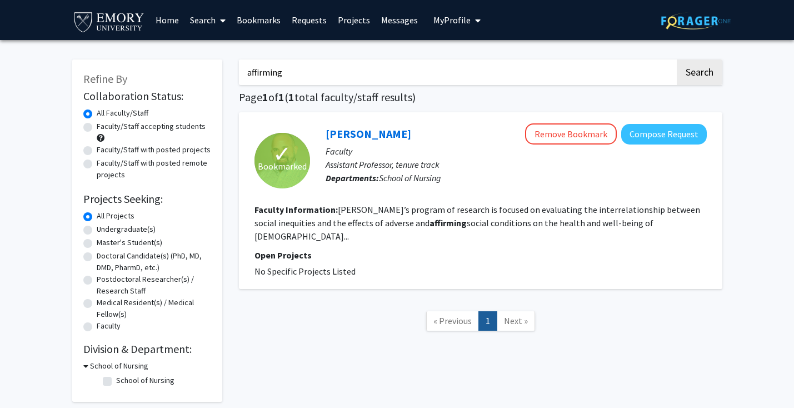
click at [258, 13] on link "Bookmarks" at bounding box center [258, 20] width 55 height 39
click at [266, 22] on link "Bookmarks" at bounding box center [258, 20] width 55 height 39
click at [253, 19] on link "Bookmarks" at bounding box center [258, 20] width 55 height 39
click at [347, 74] on input "affirming" at bounding box center [457, 72] width 436 height 26
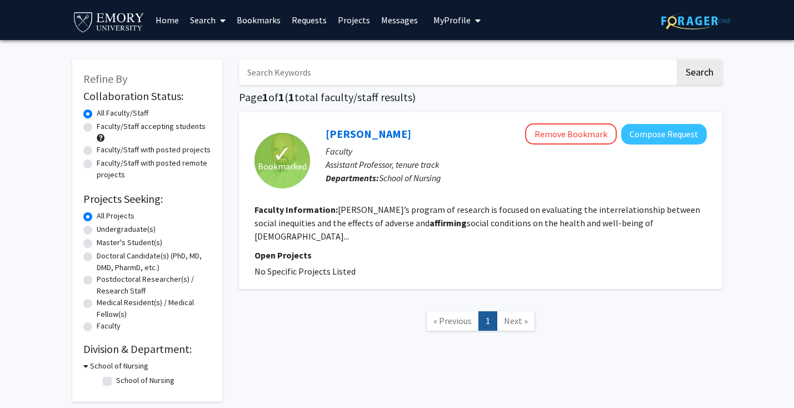
click at [296, 326] on nav "« Previous 1 Next »" at bounding box center [480, 322] width 483 height 45
click at [262, 20] on link "Bookmarks" at bounding box center [258, 20] width 55 height 39
click at [264, 19] on link "Bookmarks" at bounding box center [258, 20] width 55 height 39
click at [264, 18] on link "Bookmarks" at bounding box center [258, 20] width 55 height 39
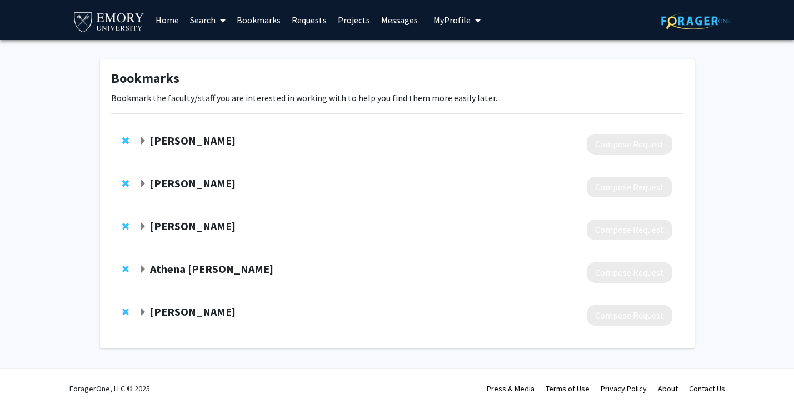
click at [179, 311] on strong "Elizabeth Collins" at bounding box center [193, 311] width 86 height 14
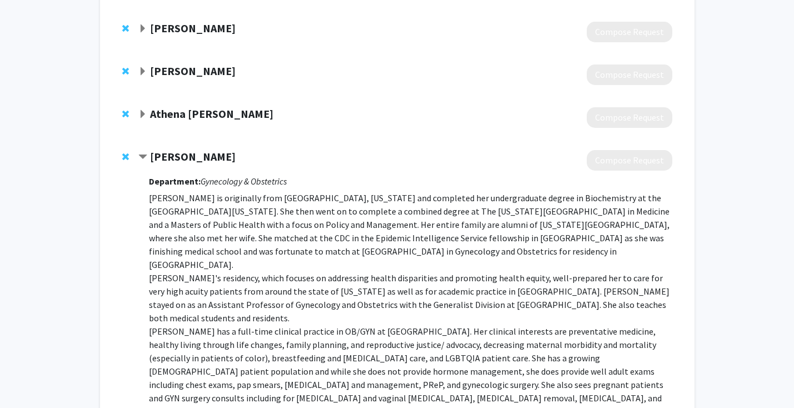
scroll to position [330, 0]
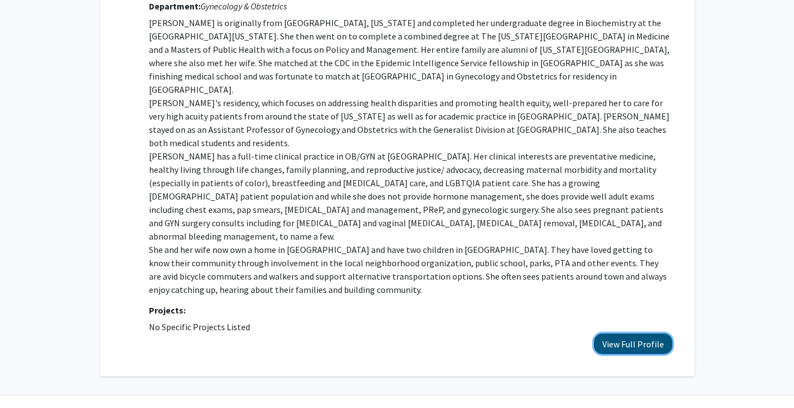
click at [618, 333] on button "View Full Profile" at bounding box center [633, 343] width 78 height 21
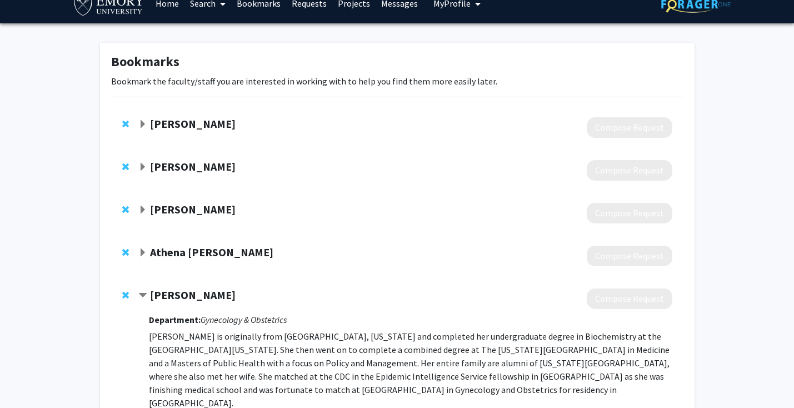
scroll to position [0, 0]
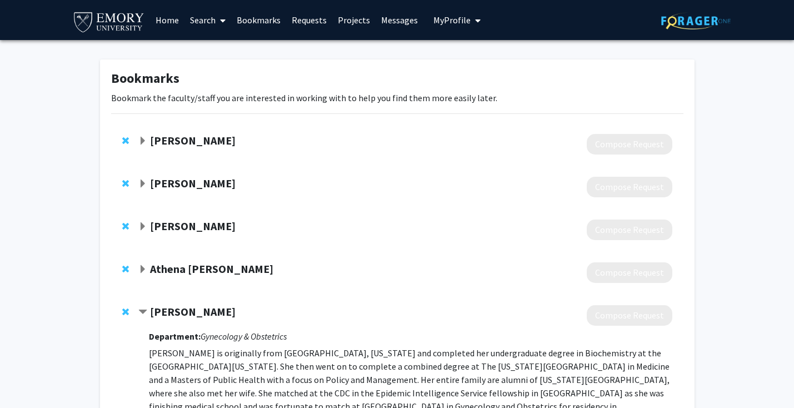
click at [177, 270] on strong "Athena D.F. Sherman" at bounding box center [211, 269] width 123 height 14
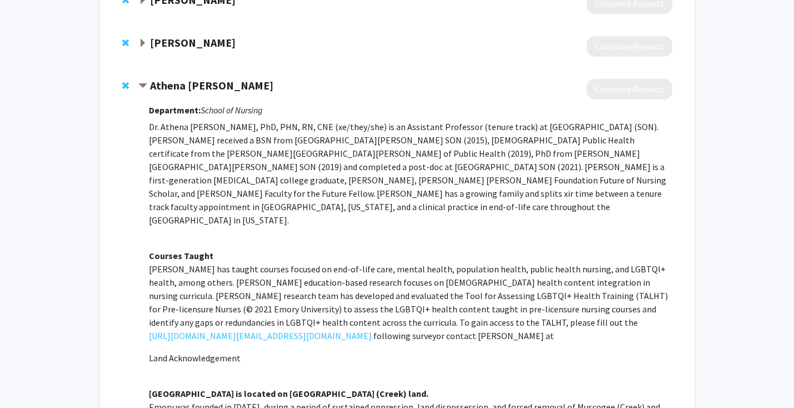
scroll to position [181, 0]
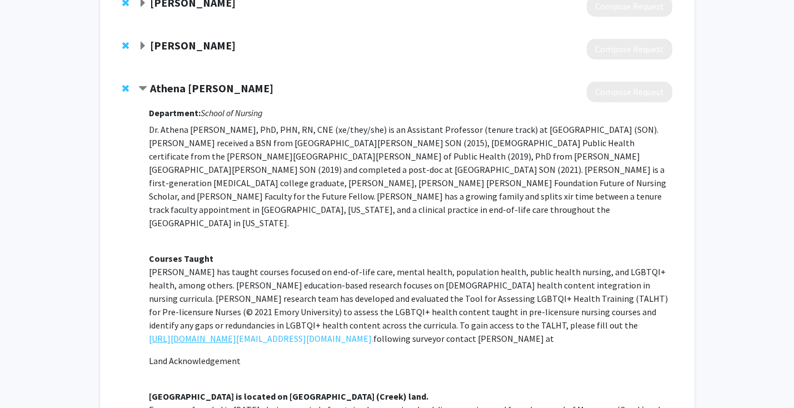
click at [228, 332] on link "https://forms.gle/P2bngX521EaShTgx8" at bounding box center [192, 338] width 87 height 13
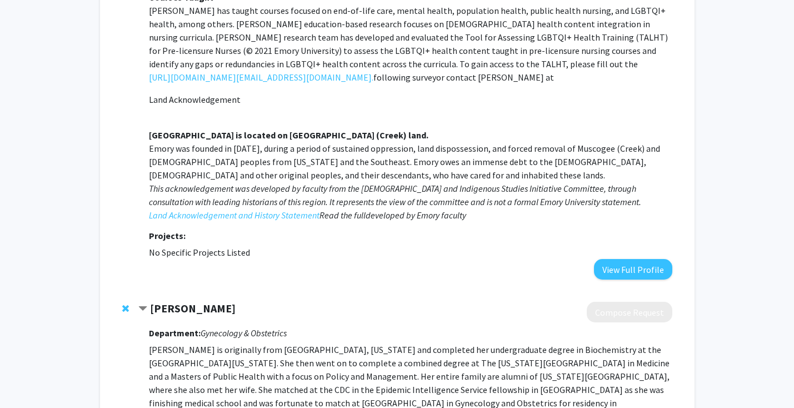
scroll to position [441, 0]
click at [648, 259] on button "View Full Profile" at bounding box center [633, 269] width 78 height 21
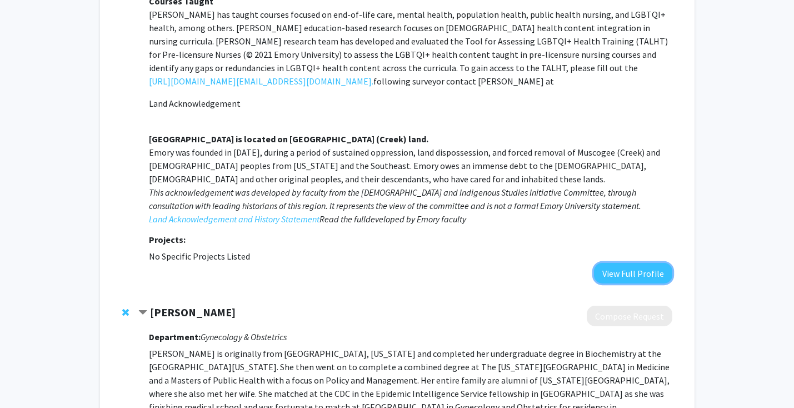
scroll to position [0, 0]
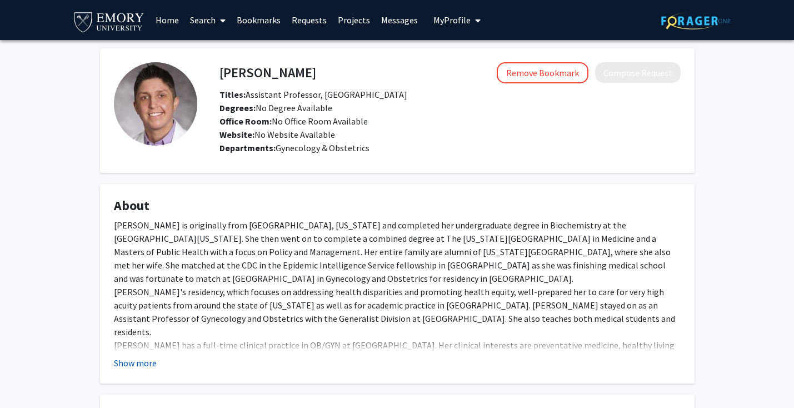
click at [132, 363] on button "Show more" at bounding box center [135, 362] width 43 height 13
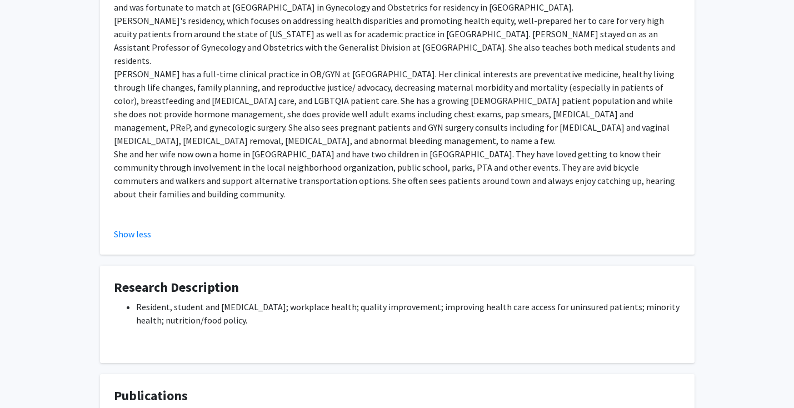
scroll to position [421, 0]
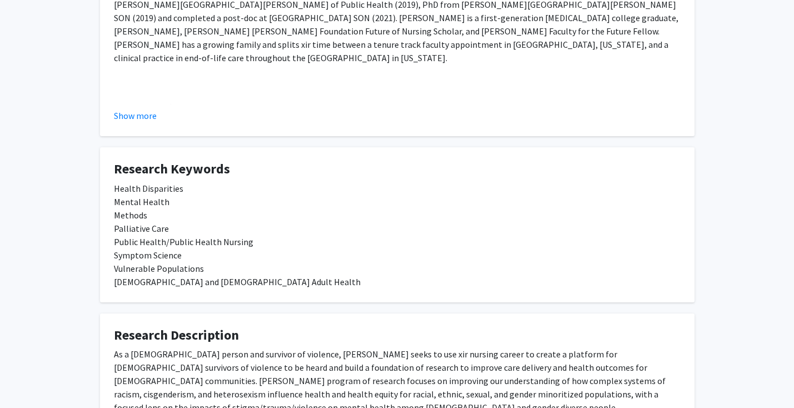
scroll to position [249, 0]
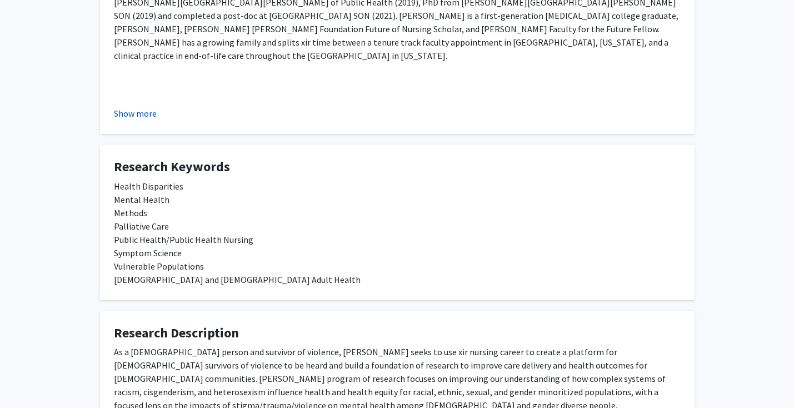
click at [136, 108] on button "Show more" at bounding box center [135, 113] width 43 height 13
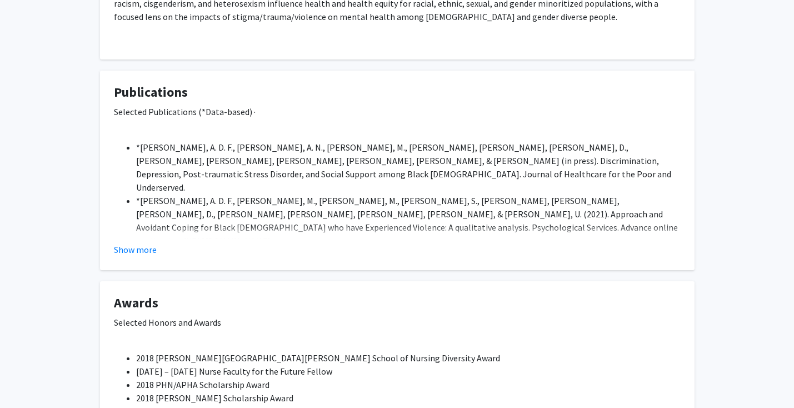
scroll to position [865, 0]
click at [148, 242] on button "Show more" at bounding box center [135, 248] width 43 height 13
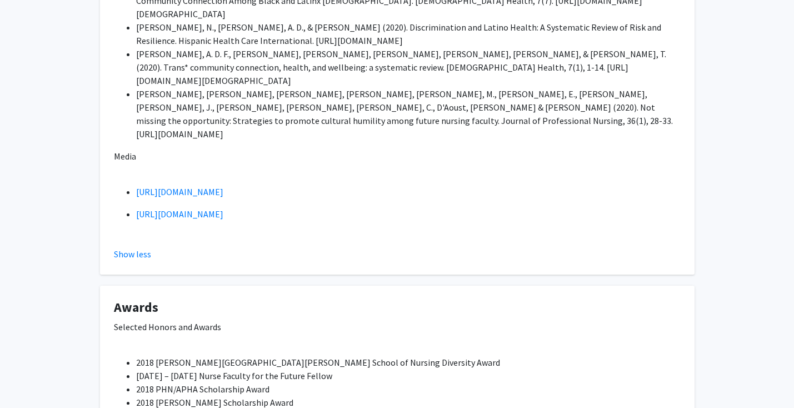
scroll to position [0, 0]
